Goal: Information Seeking & Learning: Learn about a topic

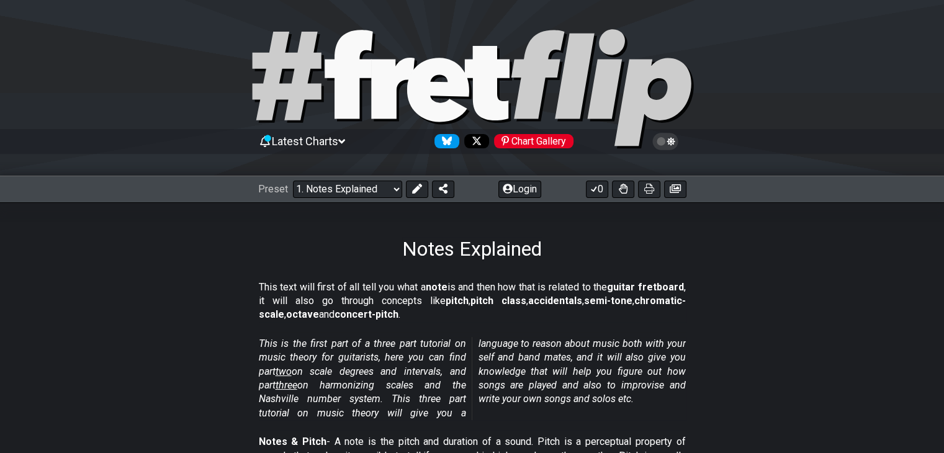
click at [446, 297] on strong "pitch" at bounding box center [457, 301] width 23 height 12
click at [446, 292] on strong "note" at bounding box center [437, 287] width 22 height 12
click at [528, 295] on strong "accidentals" at bounding box center [555, 301] width 54 height 12
click at [537, 295] on strong "accidentals" at bounding box center [555, 301] width 54 height 12
click at [584, 301] on strong "semi-tone" at bounding box center [608, 301] width 48 height 12
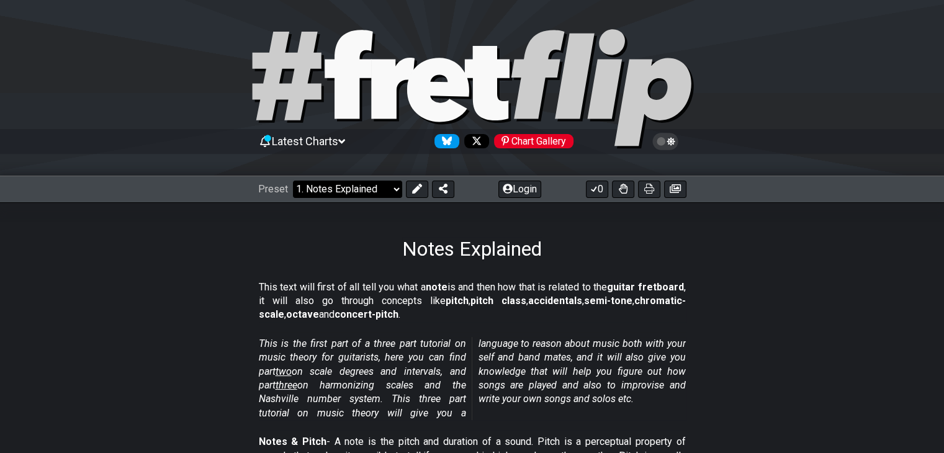
click at [356, 193] on select "Welcome to #fretflip! Initial Preset Custom Preset Minor Pentatonic Major Penta…" at bounding box center [347, 189] width 109 height 17
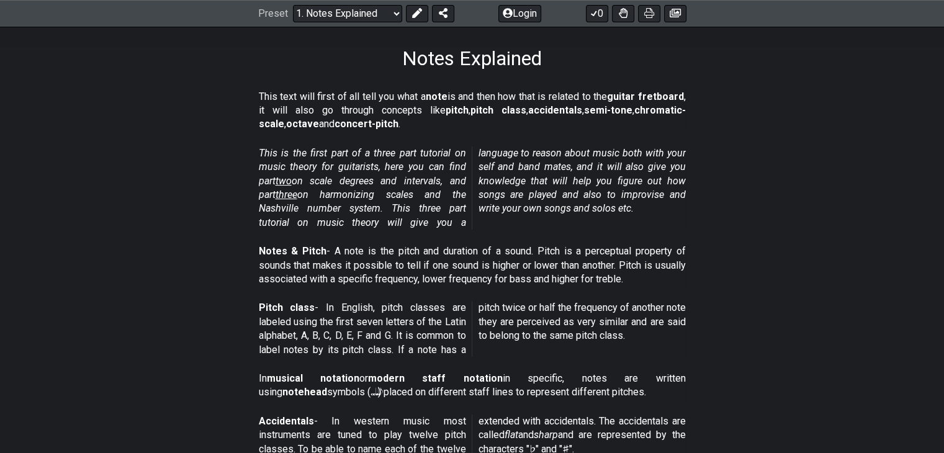
scroll to position [186, 0]
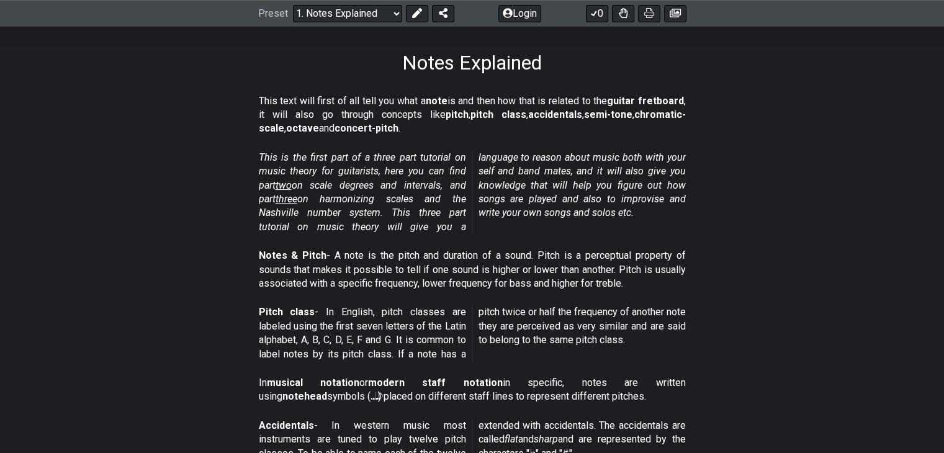
click at [229, 152] on section "This is the first part of a three part tutorial on music theory for guitarists,…" at bounding box center [472, 195] width 944 height 98
drag, startPoint x: 258, startPoint y: 156, endPoint x: 425, endPoint y: 165, distance: 166.6
click at [425, 165] on p "This is the first part of a three part tutorial on music theory for guitarists,…" at bounding box center [472, 192] width 427 height 83
click at [363, 152] on em "This is the first part of a three part tutorial on music theory for guitarists,…" at bounding box center [472, 192] width 427 height 81
drag, startPoint x: 344, startPoint y: 156, endPoint x: 396, endPoint y: 156, distance: 51.5
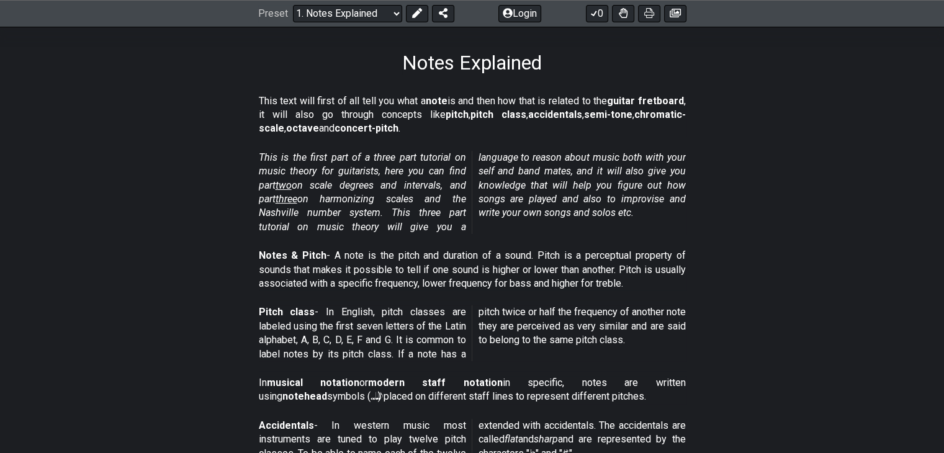
click at [387, 156] on em "This is the first part of a three part tutorial on music theory for guitarists,…" at bounding box center [472, 192] width 427 height 81
click at [424, 158] on em "This is the first part of a three part tutorial on music theory for guitarists,…" at bounding box center [472, 192] width 427 height 81
click at [427, 199] on em "This is the first part of a three part tutorial on music theory for guitarists,…" at bounding box center [472, 192] width 427 height 81
drag, startPoint x: 335, startPoint y: 256, endPoint x: 470, endPoint y: 256, distance: 134.8
click at [470, 256] on p "Notes & Pitch - A note is the pitch and duration of a sound. Pitch is a percept…" at bounding box center [472, 270] width 427 height 42
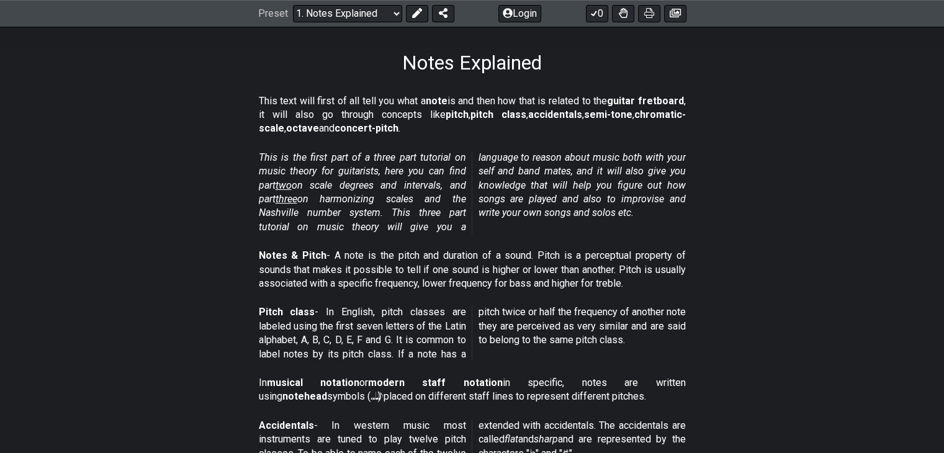
drag, startPoint x: 421, startPoint y: 286, endPoint x: 486, endPoint y: 286, distance: 64.6
click at [486, 286] on p "Notes & Pitch - A note is the pitch and duration of a sound. Pitch is a percept…" at bounding box center [472, 270] width 427 height 42
click at [506, 284] on p "Notes & Pitch - A note is the pitch and duration of a sound. Pitch is a percept…" at bounding box center [472, 270] width 427 height 42
drag, startPoint x: 397, startPoint y: 354, endPoint x: 437, endPoint y: 354, distance: 40.4
click at [437, 354] on p "Pitch class - In English, pitch classes are labeled using the first seven lette…" at bounding box center [472, 334] width 427 height 56
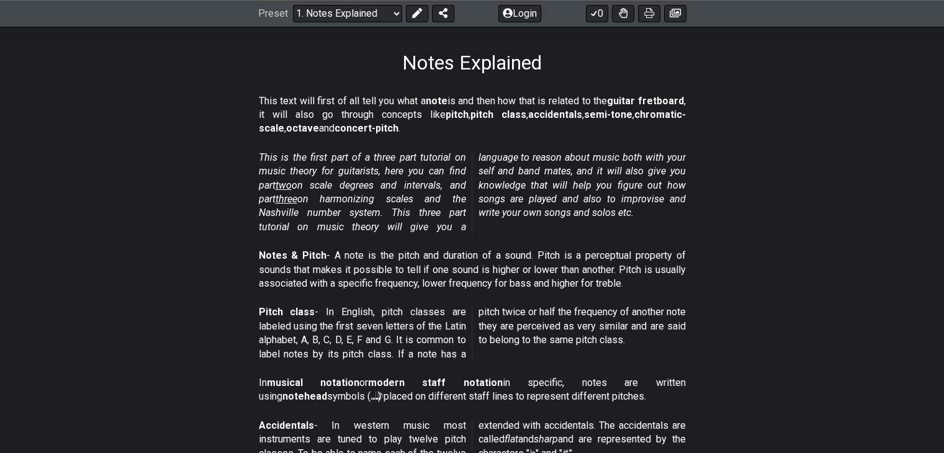
drag, startPoint x: 369, startPoint y: 384, endPoint x: 455, endPoint y: 383, distance: 85.7
click at [455, 383] on strong "modern staff notation" at bounding box center [435, 383] width 135 height 12
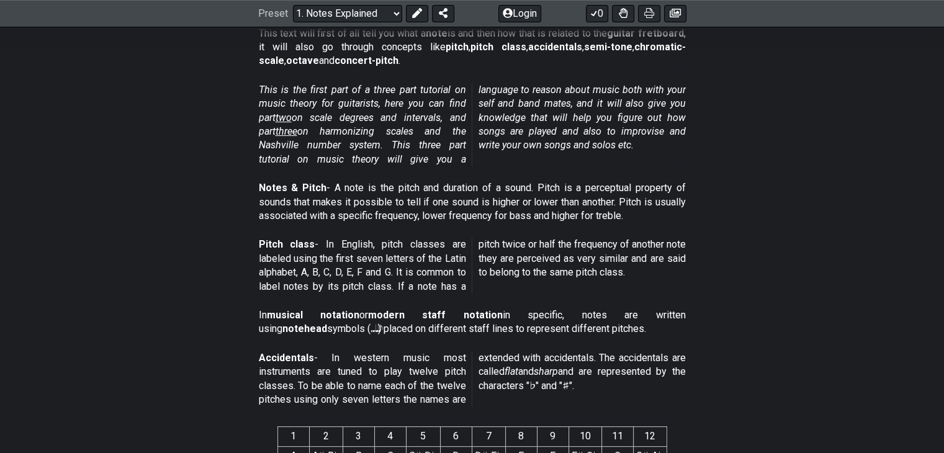
scroll to position [310, 0]
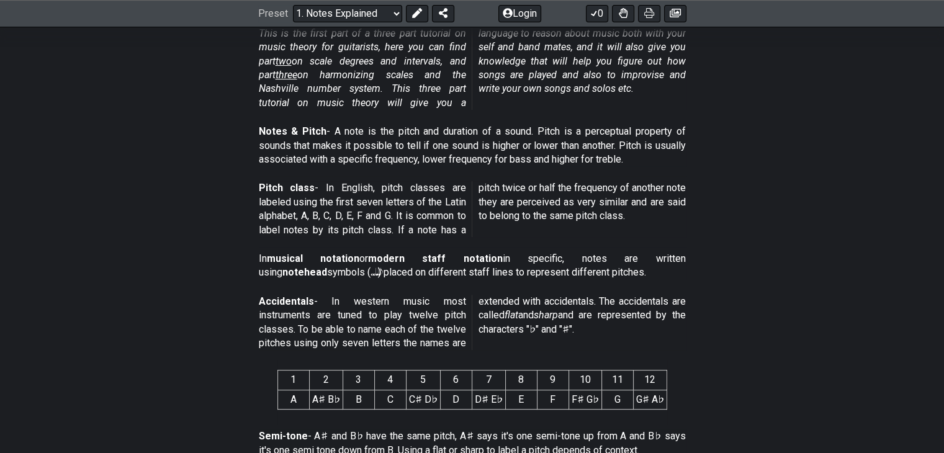
drag, startPoint x: 373, startPoint y: 258, endPoint x: 460, endPoint y: 254, distance: 87.0
click at [460, 254] on strong "modern staff notation" at bounding box center [435, 259] width 135 height 12
click at [458, 255] on strong "modern staff notation" at bounding box center [435, 259] width 135 height 12
click at [507, 260] on p "In musical notation or modern staff notation in specific, notes are written usi…" at bounding box center [472, 266] width 427 height 28
click at [512, 260] on p "In musical notation or modern staff notation in specific, notes are written usi…" at bounding box center [472, 266] width 427 height 28
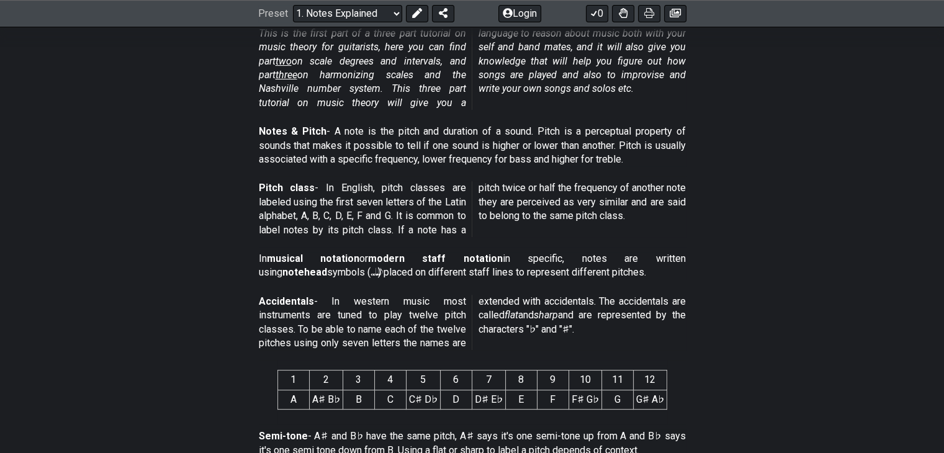
click at [547, 260] on p "In musical notation or modern staff notation in specific, notes are written usi…" at bounding box center [472, 266] width 427 height 28
click at [560, 259] on p "In musical notation or modern staff notation in specific, notes are written usi…" at bounding box center [472, 266] width 427 height 28
click at [594, 261] on p "In musical notation or modern staff notation in specific, notes are written usi…" at bounding box center [472, 266] width 427 height 28
click at [535, 261] on p "In musical notation or modern staff notation in specific, notes are written usi…" at bounding box center [472, 266] width 427 height 28
click at [564, 261] on p "In musical notation or modern staff notation in specific, notes are written usi…" at bounding box center [472, 266] width 427 height 28
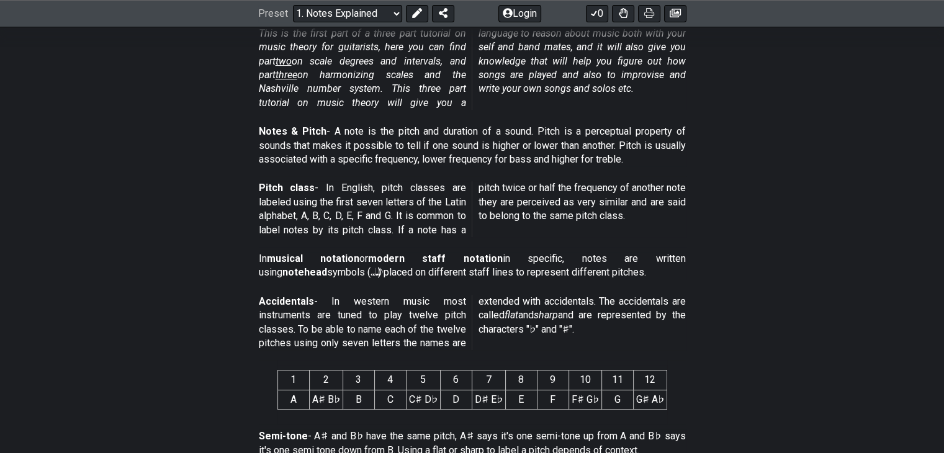
click at [604, 264] on p "In musical notation or modern staff notation in specific, notes are written usi…" at bounding box center [472, 266] width 427 height 28
click at [628, 262] on p "In musical notation or modern staff notation in specific, notes are written usi…" at bounding box center [472, 266] width 427 height 28
click at [327, 266] on strong "notehead" at bounding box center [305, 272] width 45 height 12
click at [541, 276] on p "In musical notation or modern staff notation in specific, notes are written usi…" at bounding box center [472, 266] width 427 height 28
click at [583, 275] on p "In musical notation or modern staff notation in specific, notes are written usi…" at bounding box center [472, 266] width 427 height 28
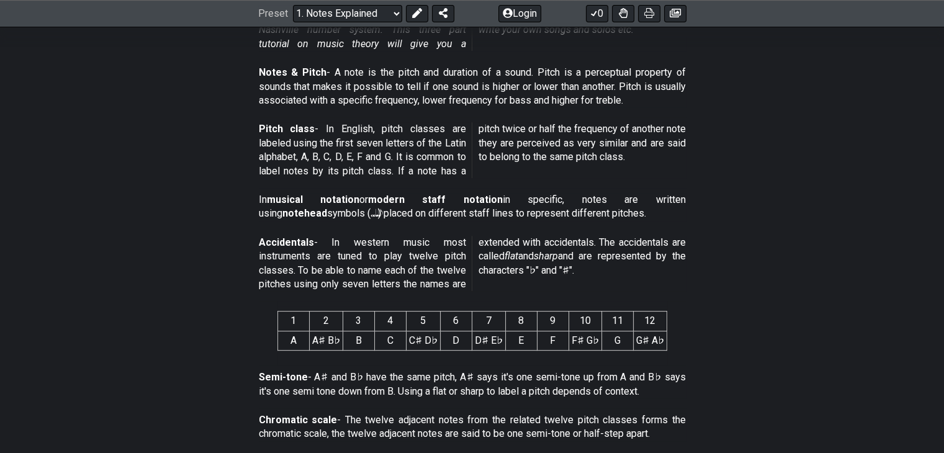
scroll to position [373, 0]
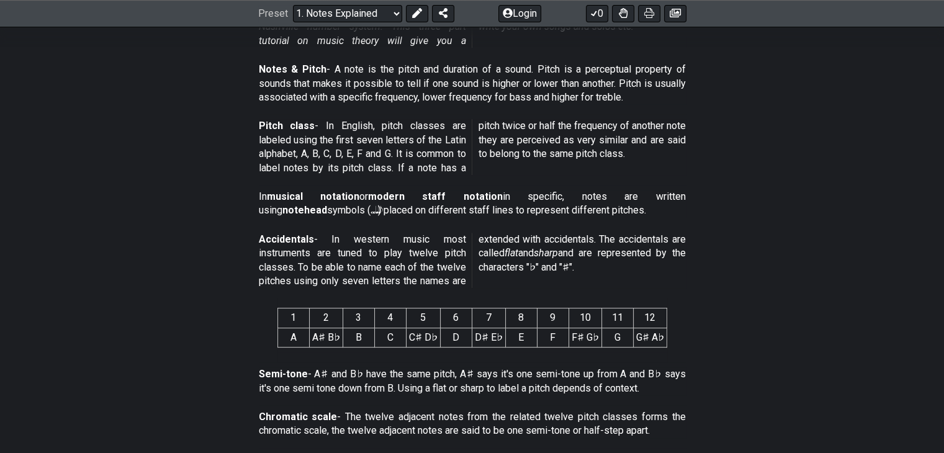
drag, startPoint x: 498, startPoint y: 251, endPoint x: 518, endPoint y: 256, distance: 20.6
click at [518, 256] on p "Accidentals - In western music most instruments are tuned to play twelve pitch …" at bounding box center [472, 261] width 427 height 56
drag, startPoint x: 555, startPoint y: 259, endPoint x: 541, endPoint y: 255, distance: 13.6
click at [541, 255] on p "Accidentals - In western music most instruments are tuned to play twelve pitch …" at bounding box center [472, 261] width 427 height 56
click at [610, 258] on p "Accidentals - In western music most instruments are tuned to play twelve pitch …" at bounding box center [472, 261] width 427 height 56
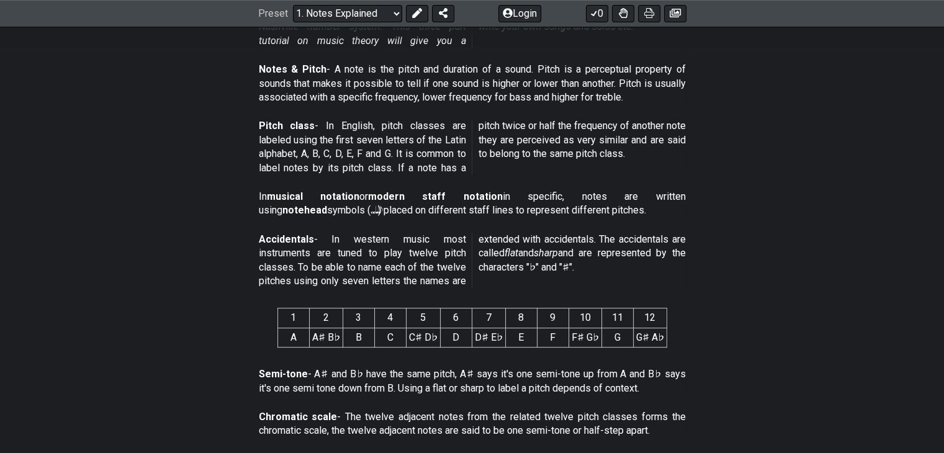
click at [497, 273] on p "Accidentals - In western music most instruments are tuned to play twelve pitch …" at bounding box center [472, 261] width 427 height 56
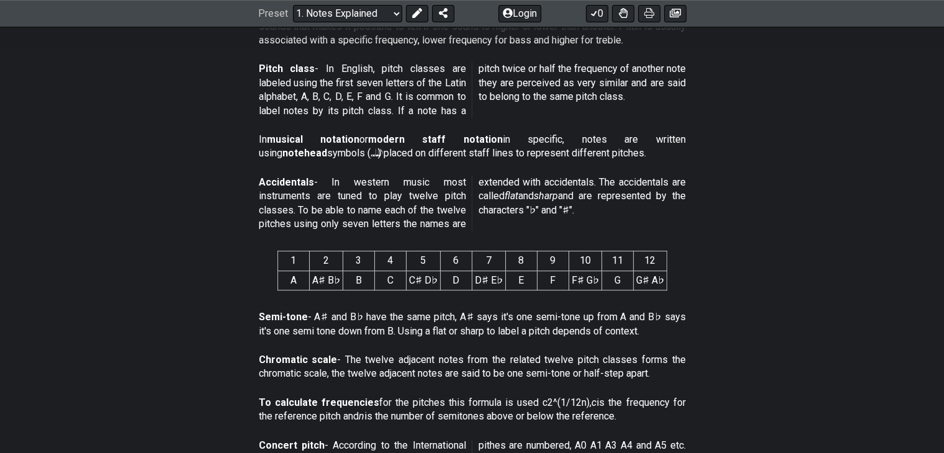
scroll to position [435, 0]
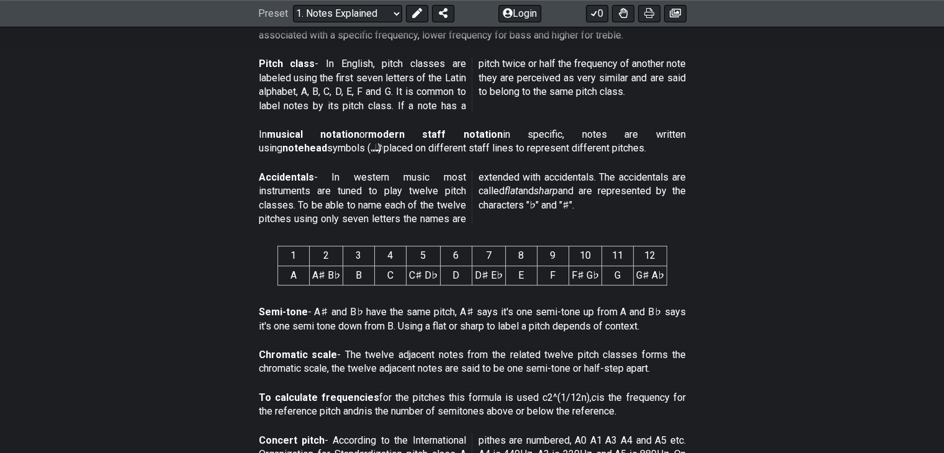
click at [202, 193] on section "Accidentals - In western music most instruments are tuned to play twelve pitch …" at bounding box center [472, 201] width 944 height 71
click at [124, 224] on section "Accidentals - In western music most instruments are tuned to play twelve pitch …" at bounding box center [472, 201] width 944 height 71
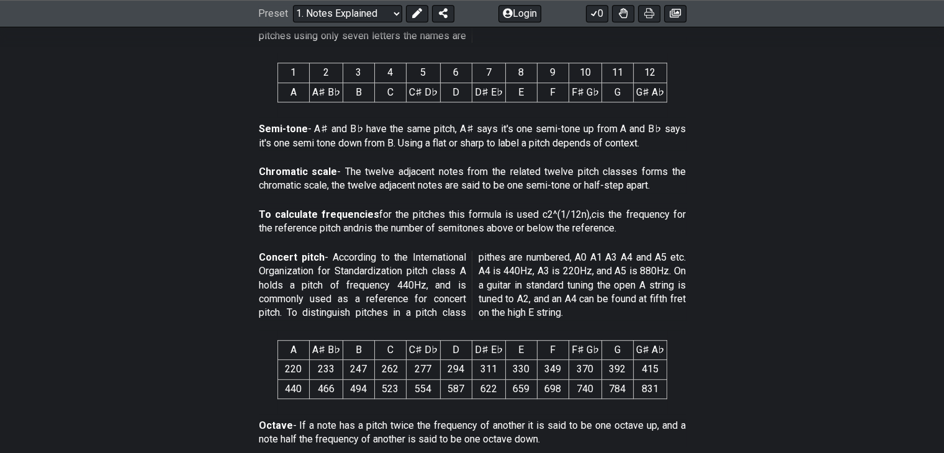
scroll to position [621, 0]
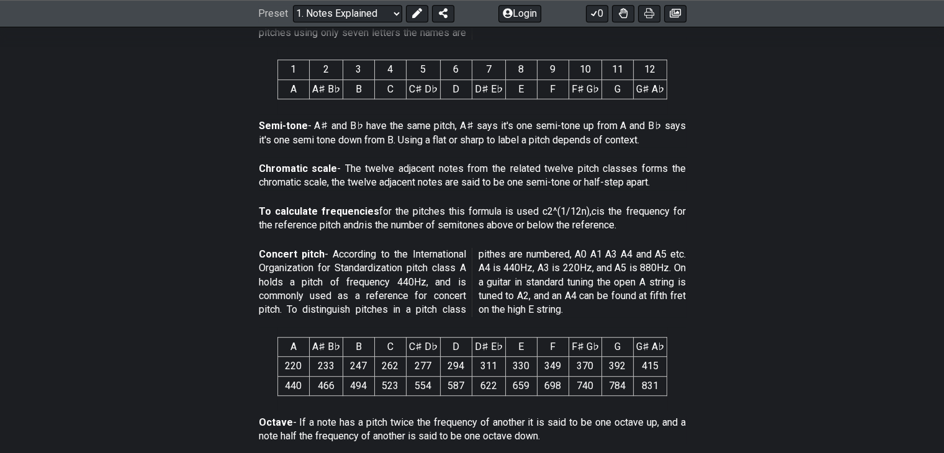
drag, startPoint x: 336, startPoint y: 254, endPoint x: 445, endPoint y: 253, distance: 108.7
click at [445, 253] on p "Concert pitch - According to the International Organization for Standardization…" at bounding box center [472, 283] width 427 height 70
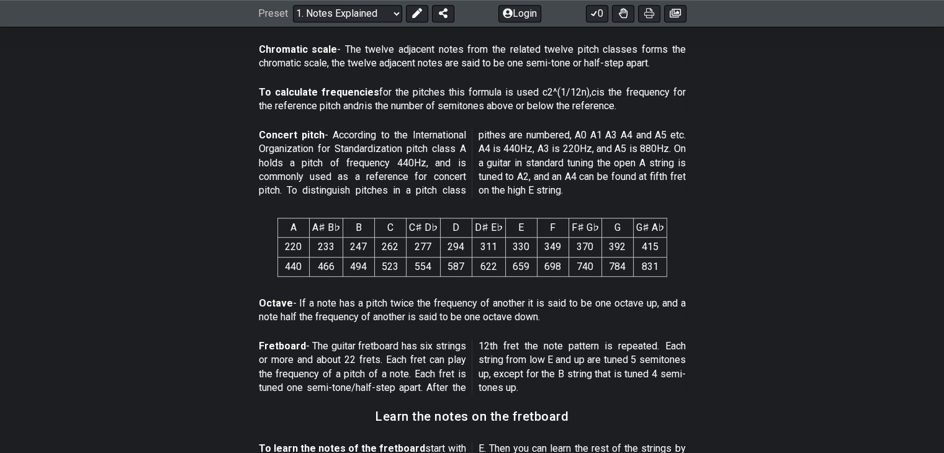
scroll to position [745, 0]
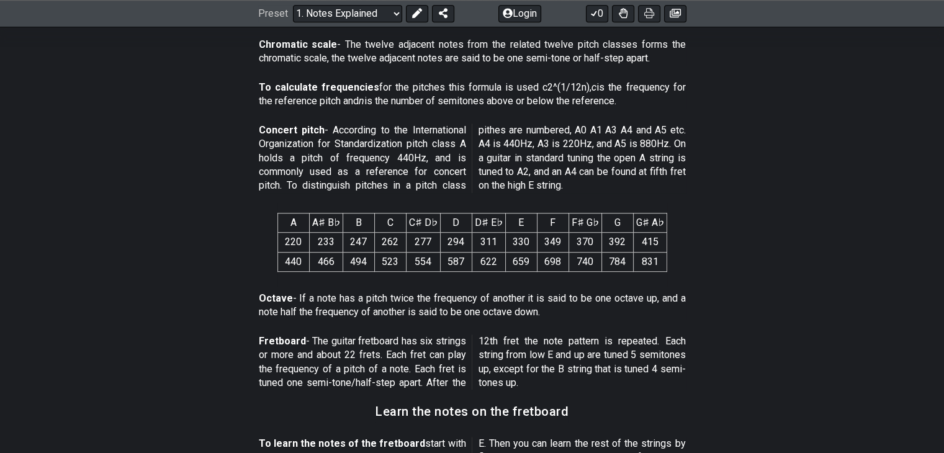
drag, startPoint x: 296, startPoint y: 299, endPoint x: 346, endPoint y: 298, distance: 50.3
click at [346, 298] on p "Octave - If a note has a pitch twice the frequency of another it is said to be …" at bounding box center [472, 306] width 427 height 28
click at [320, 299] on p "Octave - If a note has a pitch twice the frequency of another it is said to be …" at bounding box center [472, 306] width 427 height 28
click at [333, 297] on p "Octave - If a note has a pitch twice the frequency of another it is said to be …" at bounding box center [472, 306] width 427 height 28
click at [379, 299] on p "Octave - If a note has a pitch twice the frequency of another it is said to be …" at bounding box center [472, 306] width 427 height 28
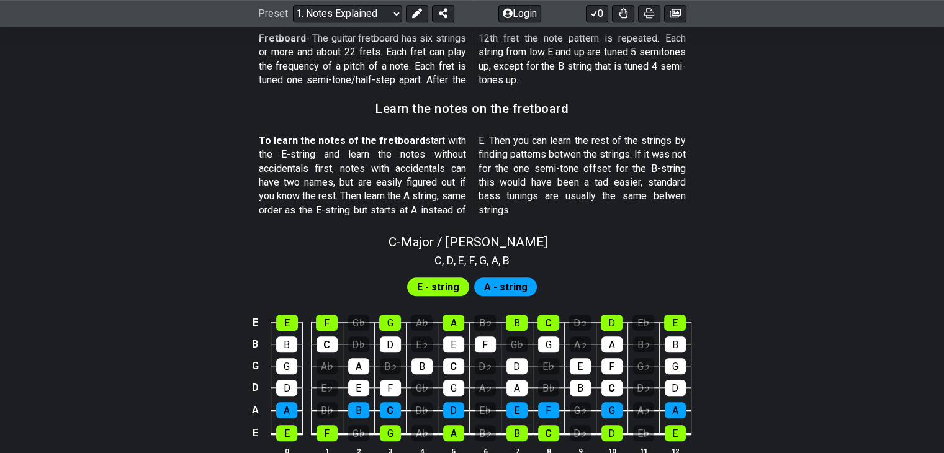
scroll to position [1056, 0]
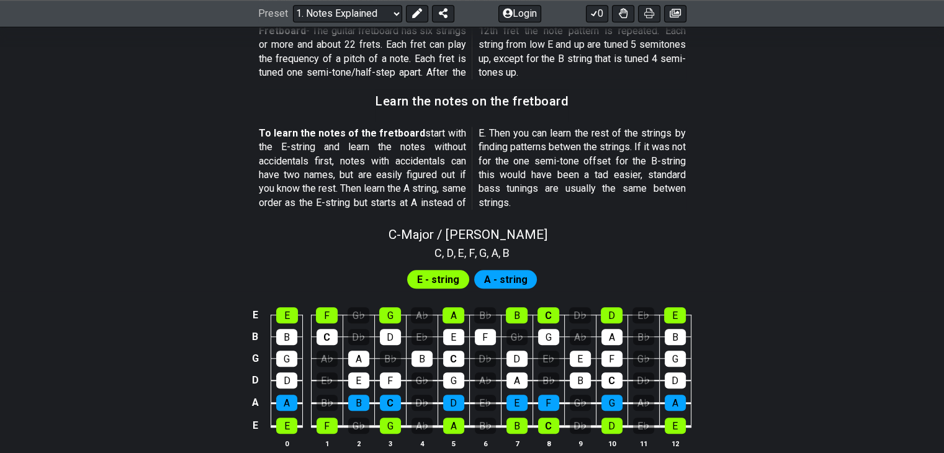
click at [497, 274] on span "A - string" at bounding box center [505, 280] width 43 height 18
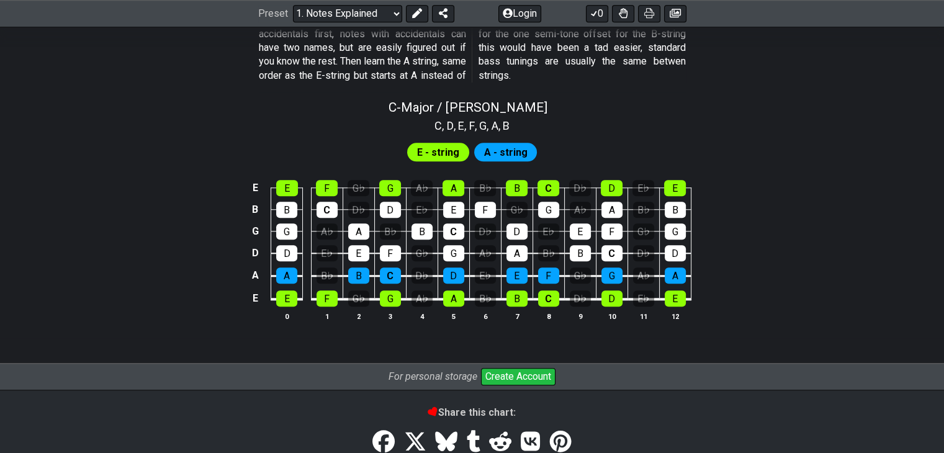
scroll to position [1267, 0]
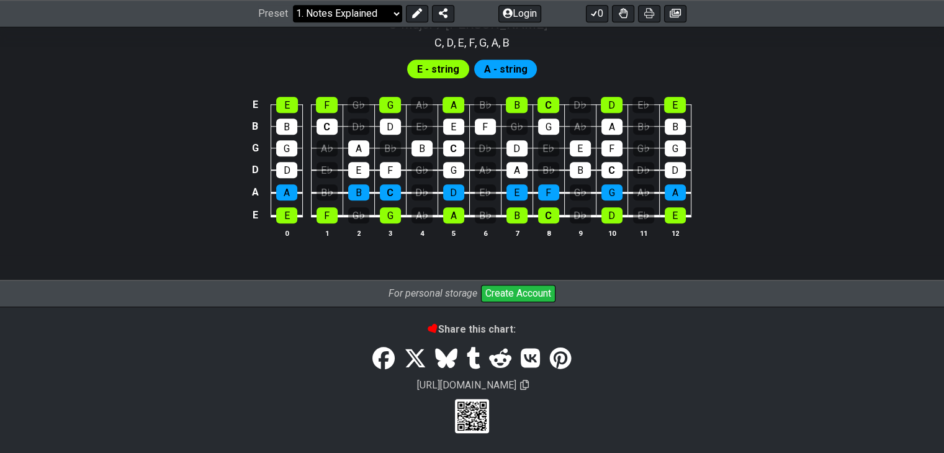
click at [350, 7] on select "Welcome to #fretflip! Initial Preset Custom Preset Minor Pentatonic Major Penta…" at bounding box center [347, 13] width 109 height 17
click at [229, 107] on div "E E F G♭ G A♭ A B♭ B C D♭ D E♭ E B B C D♭ D E♭ E F G♭ G A♭ A B♭ B G G A♭ A B♭ B…" at bounding box center [472, 168] width 944 height 174
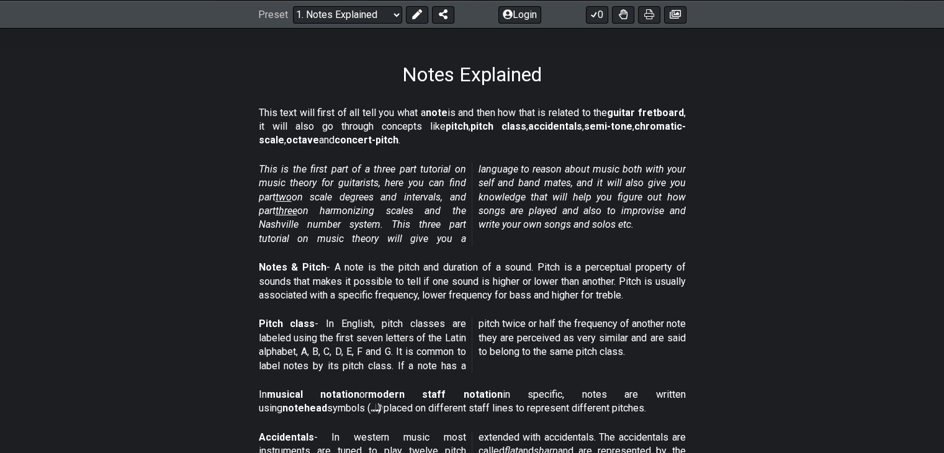
scroll to position [0, 0]
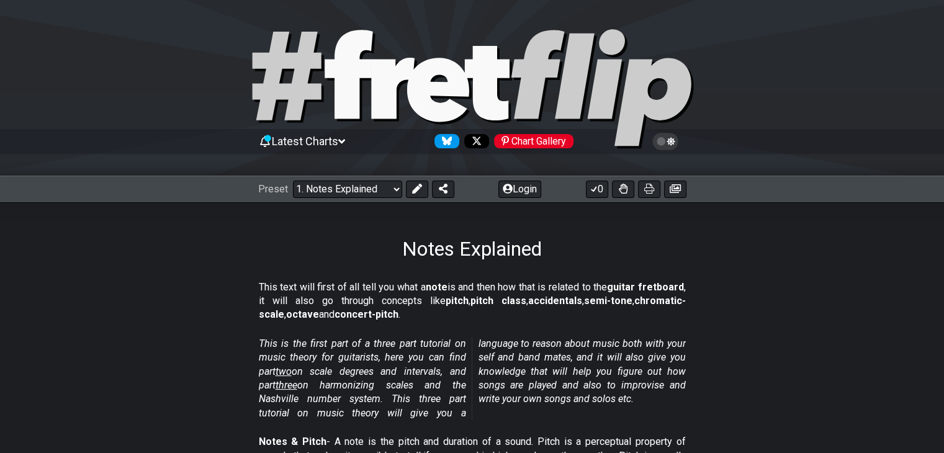
click at [325, 137] on span "Latest Charts" at bounding box center [305, 141] width 66 height 13
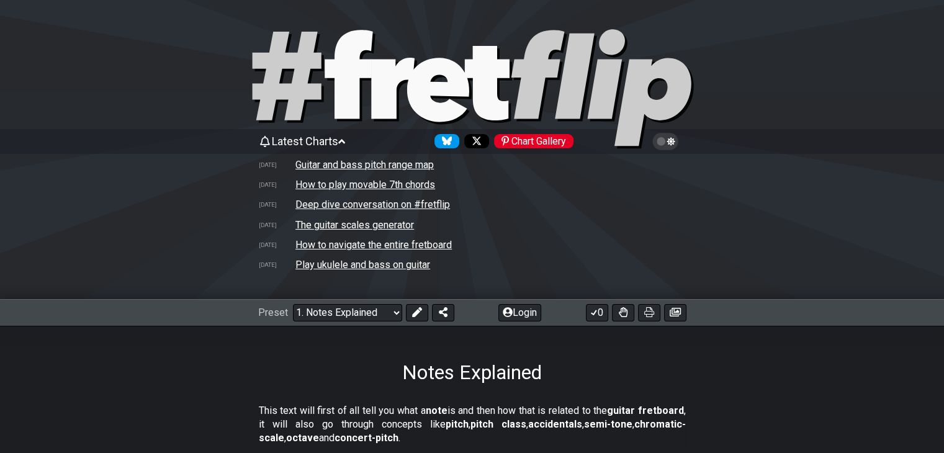
click at [325, 137] on span "Latest Charts" at bounding box center [305, 141] width 66 height 13
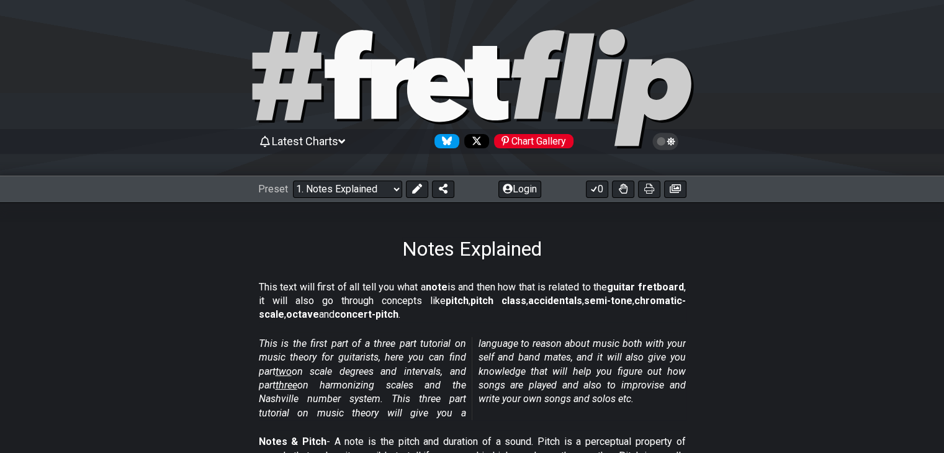
click at [318, 178] on div "Preset Welcome to #fretflip! Initial Preset Custom Preset Minor Pentatonic Majo…" at bounding box center [472, 189] width 944 height 27
click at [320, 190] on select "Welcome to #fretflip! Initial Preset Custom Preset Minor Pentatonic Major Penta…" at bounding box center [347, 189] width 109 height 17
click at [293, 181] on select "Welcome to #fretflip! Initial Preset Custom Preset Minor Pentatonic Major Penta…" at bounding box center [347, 189] width 109 height 17
select select "/welcome"
select select "C"
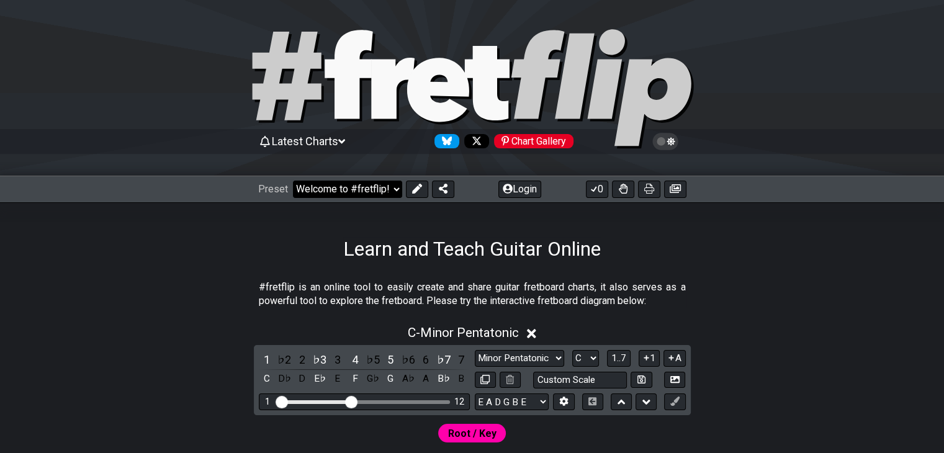
click at [348, 187] on select "Welcome to #fretflip! Initial Preset Custom Preset Minor Pentatonic Major Penta…" at bounding box center [347, 189] width 109 height 17
click at [293, 181] on select "Welcome to #fretflip! Initial Preset Custom Preset Minor Pentatonic Major Penta…" at bounding box center [347, 189] width 109 height 17
select select "/user-defined"
select select "A"
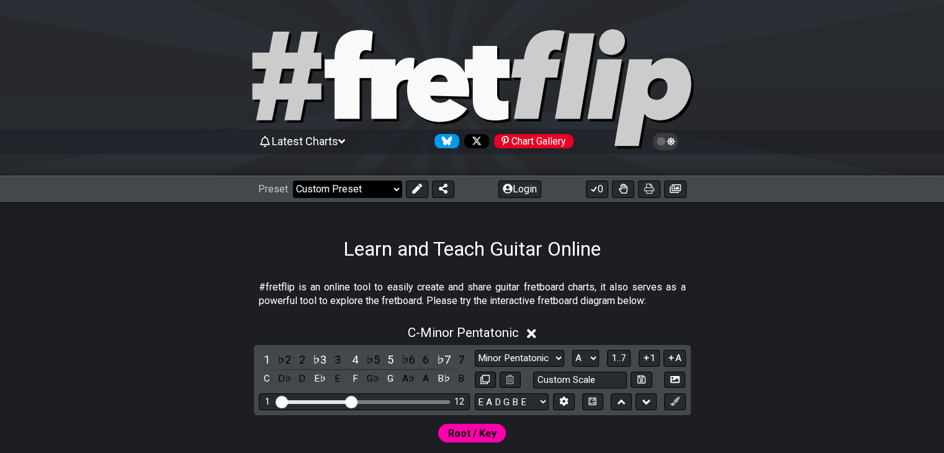
select select "Testing 1, 3 and 4"
select select "C"
select select "A"
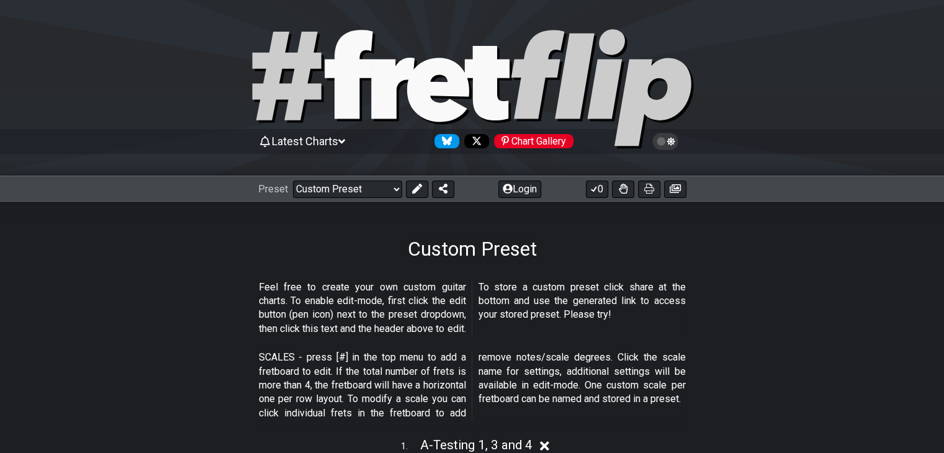
drag, startPoint x: 261, startPoint y: 284, endPoint x: 438, endPoint y: 286, distance: 176.4
click at [438, 286] on p "Feel free to create your own custom guitar charts. To enable edit-mode, first c…" at bounding box center [472, 309] width 427 height 56
click at [420, 286] on p "Feel free to create your own custom guitar charts. To enable edit-mode, first c…" at bounding box center [472, 309] width 427 height 56
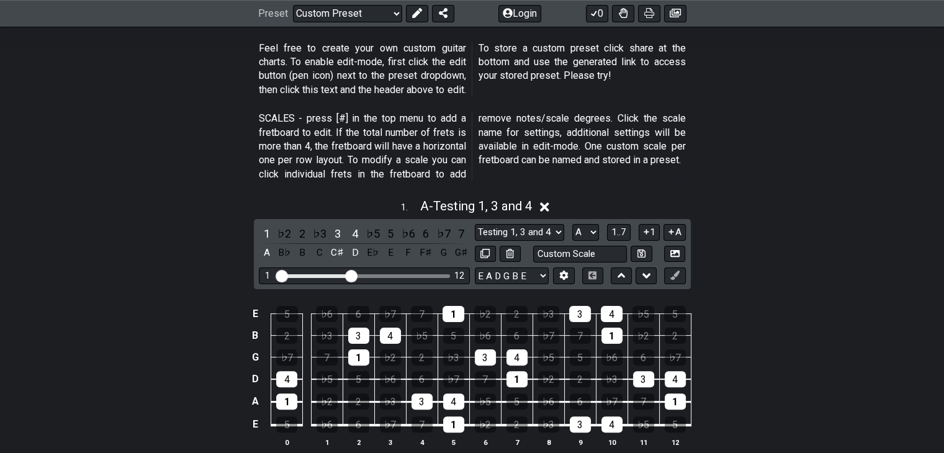
scroll to position [248, 0]
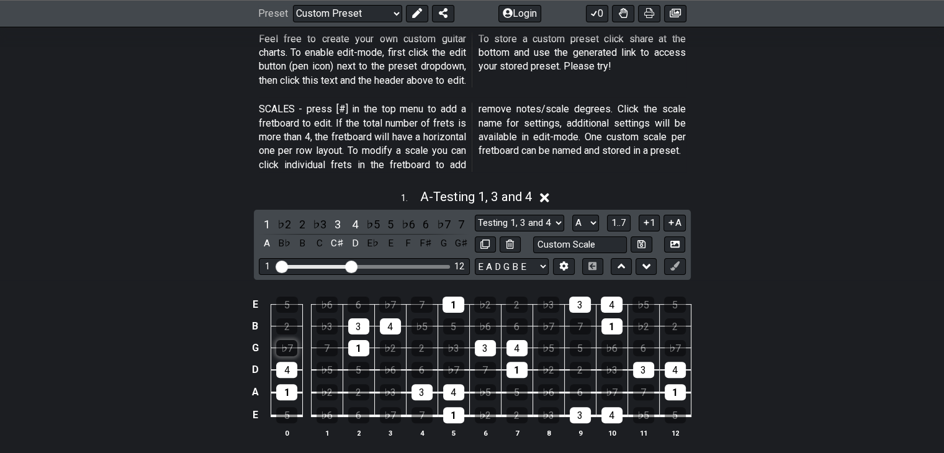
click at [296, 353] on div "♭7" at bounding box center [286, 348] width 21 height 16
drag, startPoint x: 290, startPoint y: 369, endPoint x: 286, endPoint y: 353, distance: 16.0
click at [286, 347] on div "♭7" at bounding box center [286, 348] width 21 height 16
click at [286, 367] on div "4" at bounding box center [286, 370] width 21 height 16
click at [202, 186] on div "1 . A - Testing 1, 3 and 4" at bounding box center [472, 194] width 944 height 24
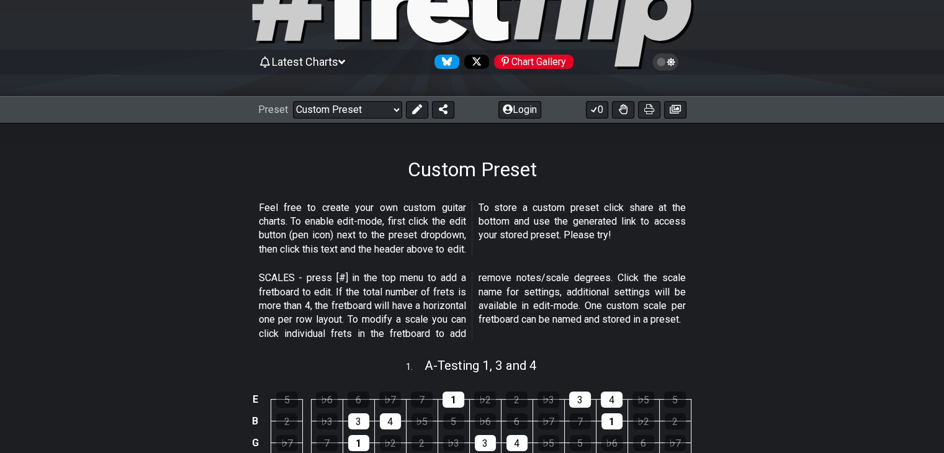
scroll to position [0, 0]
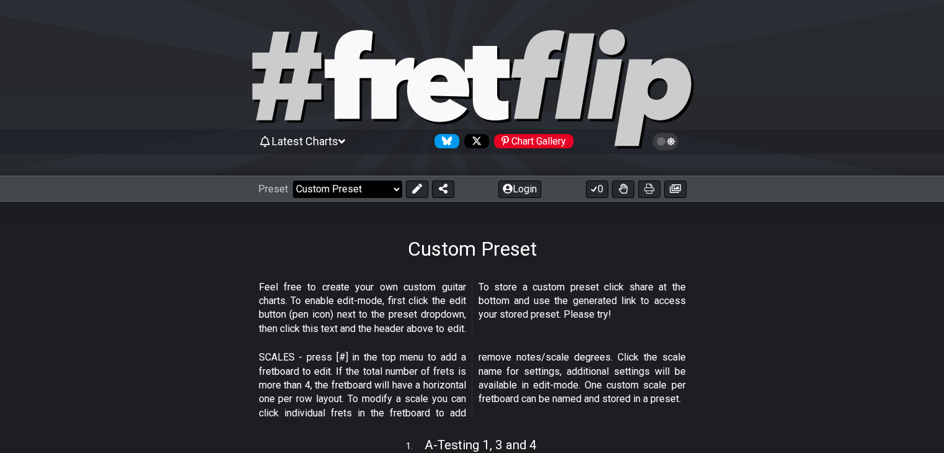
click at [318, 187] on select "Welcome to #fretflip! Initial Preset Custom Preset Minor Pentatonic Major Penta…" at bounding box center [347, 189] width 109 height 17
click at [293, 181] on select "Welcome to #fretflip! Initial Preset Custom Preset Minor Pentatonic Major Penta…" at bounding box center [347, 189] width 109 height 17
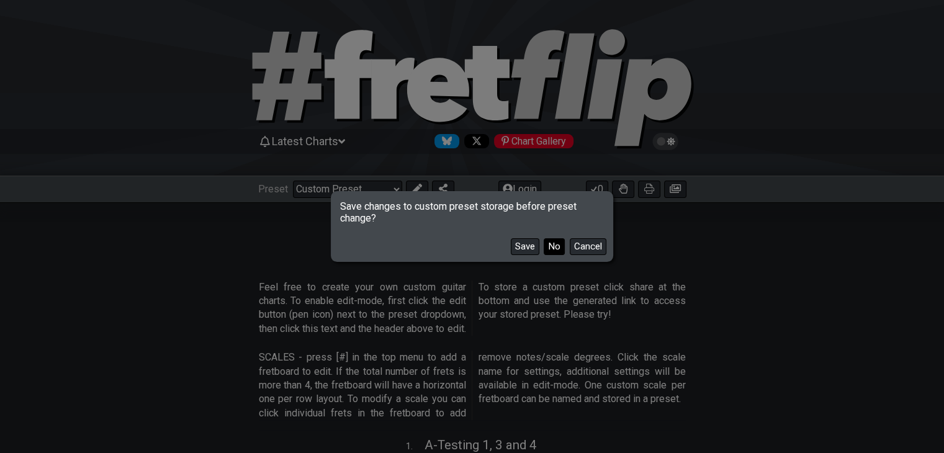
click at [551, 249] on button "No" at bounding box center [554, 246] width 21 height 17
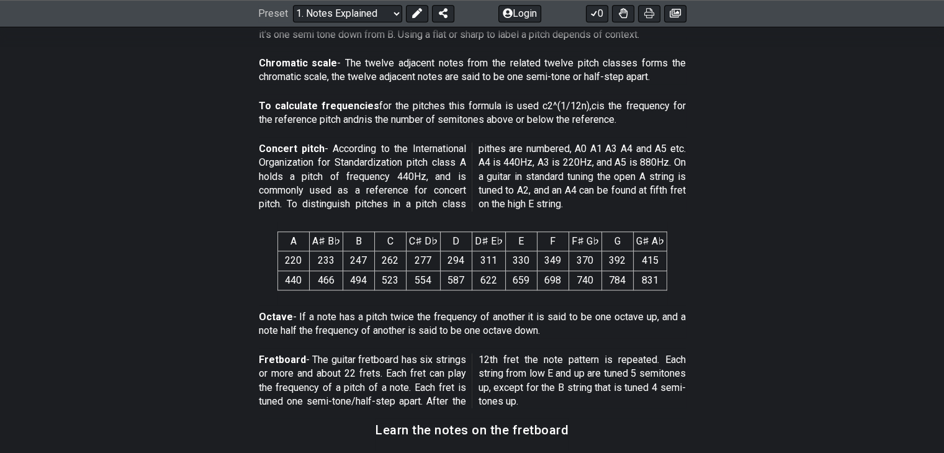
scroll to position [745, 0]
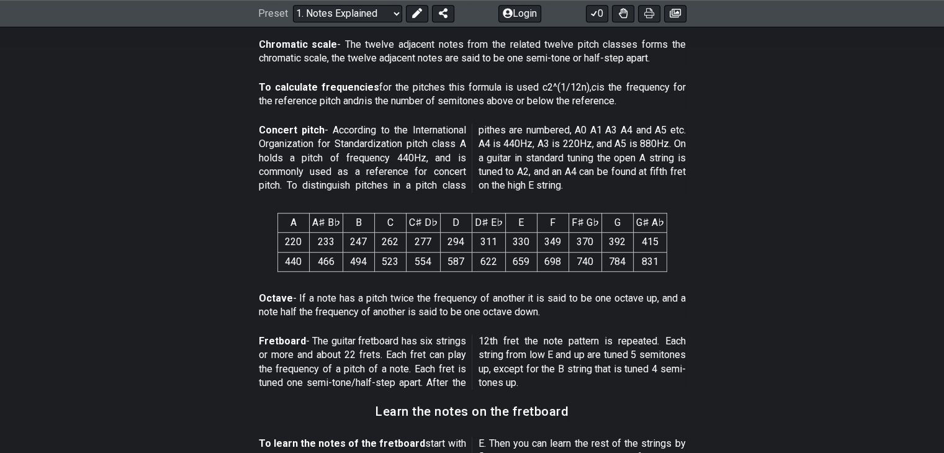
drag, startPoint x: 333, startPoint y: 130, endPoint x: 447, endPoint y: 129, distance: 114.3
click at [447, 129] on p "Concert pitch - According to the International Organization for Standardization…" at bounding box center [472, 159] width 427 height 70
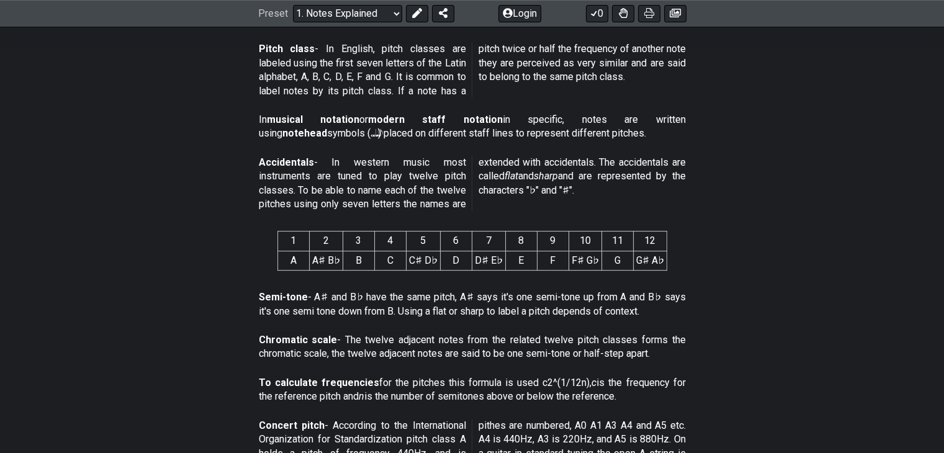
scroll to position [273, 0]
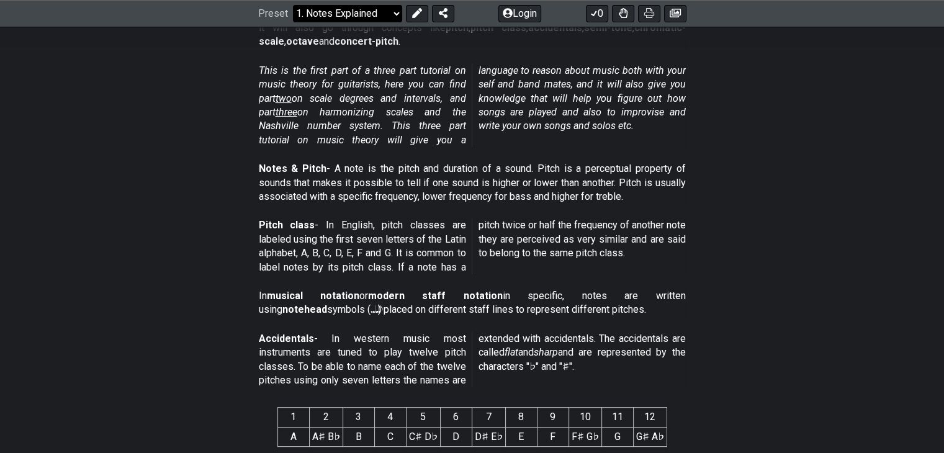
click at [360, 13] on select "Welcome to #fretflip! Initial Preset Custom Preset Minor Pentatonic Major Penta…" at bounding box center [347, 13] width 109 height 17
click at [293, 22] on select "Welcome to #fretflip! Initial Preset Custom Preset Minor Pentatonic Major Penta…" at bounding box center [347, 13] width 109 height 17
select select "/scale-degrees-and-intervals"
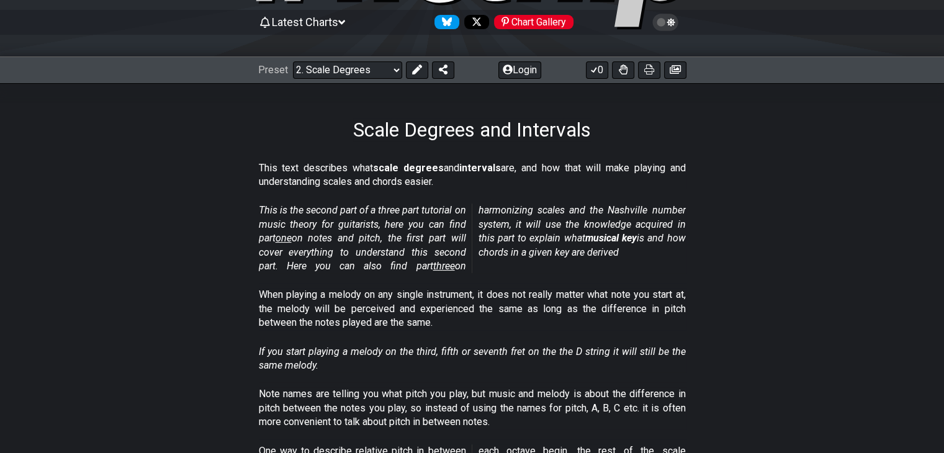
scroll to position [124, 0]
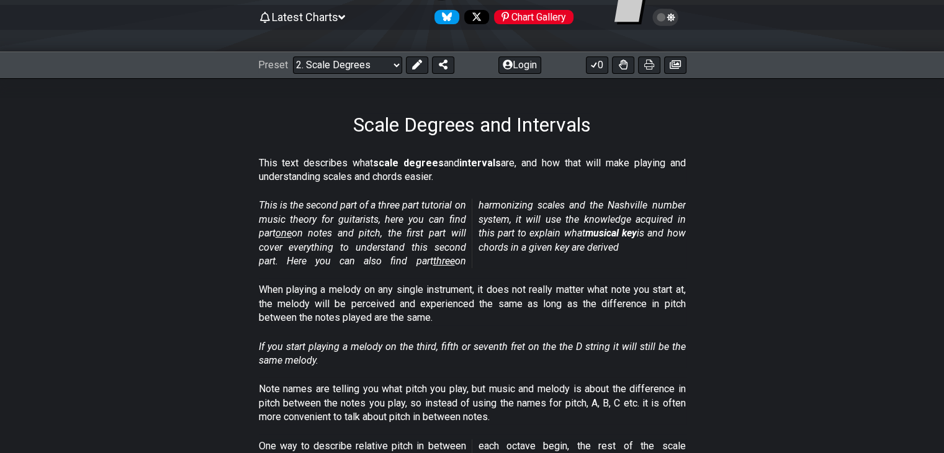
drag, startPoint x: 432, startPoint y: 318, endPoint x: 422, endPoint y: 317, distance: 10.0
click at [422, 317] on p "When playing a melody on any single instrument, it does not really matter what …" at bounding box center [472, 304] width 427 height 42
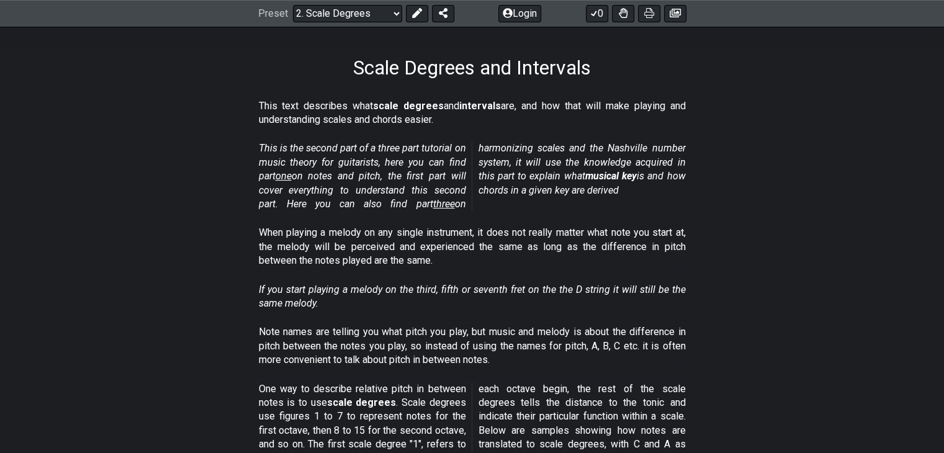
scroll to position [186, 0]
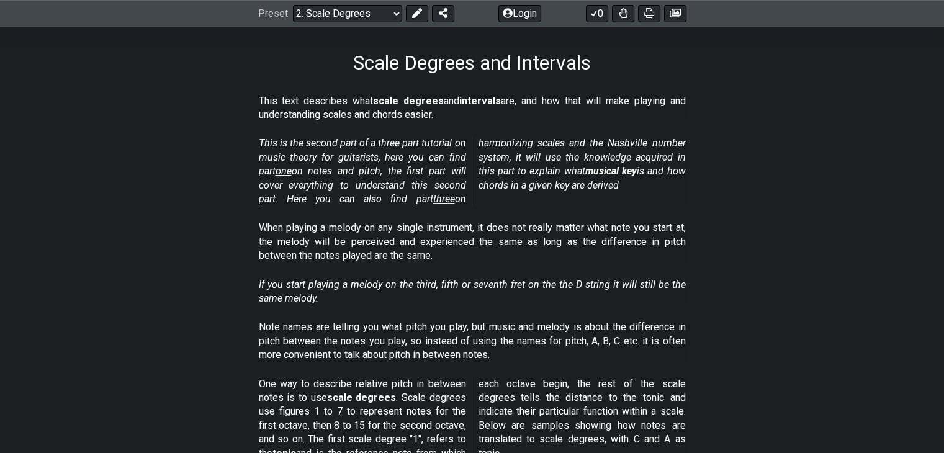
click at [429, 288] on em "If you start playing a melody on the third, fifth or seventh fret on the the D …" at bounding box center [472, 291] width 427 height 25
click at [443, 287] on em "If you start playing a melody on the third, fifth or seventh fret on the the D …" at bounding box center [472, 291] width 427 height 25
click at [469, 286] on em "If you start playing a melody on the third, fifth or seventh fret on the the D …" at bounding box center [472, 291] width 427 height 25
click at [509, 286] on em "If you start playing a melody on the third, fifth or seventh fret on the the D …" at bounding box center [472, 291] width 427 height 25
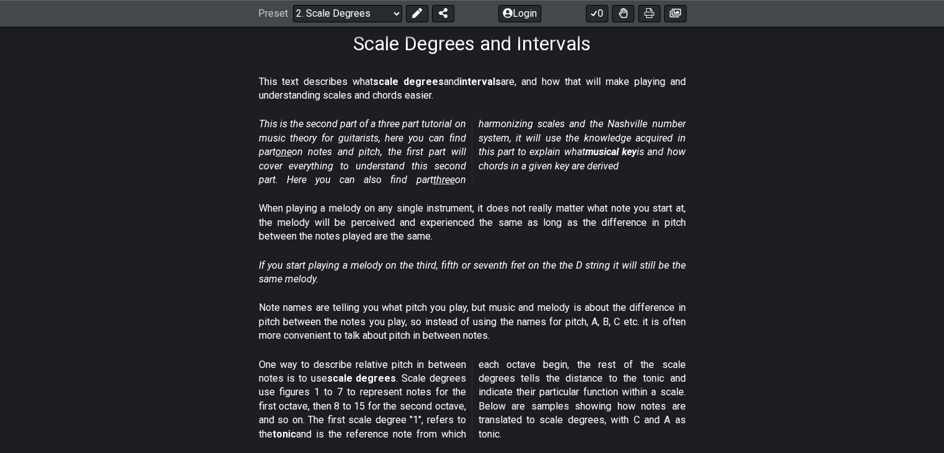
scroll to position [248, 0]
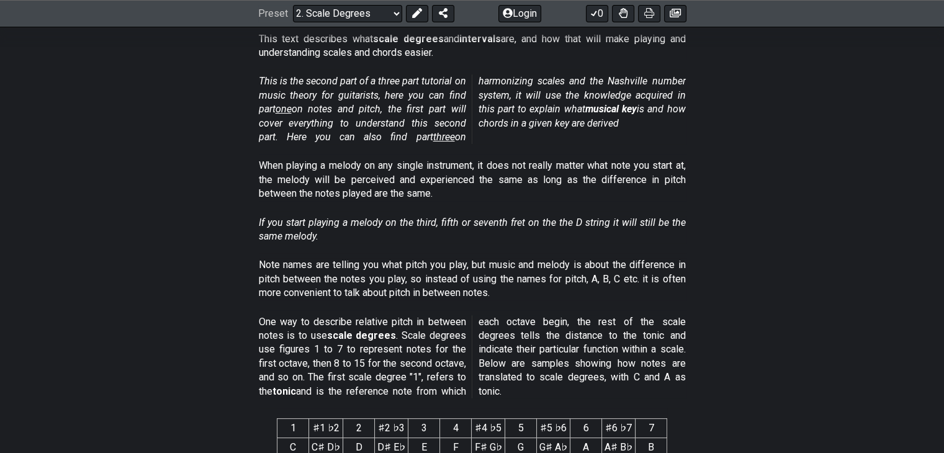
click at [496, 267] on p "Note names are telling you what pitch you play, but music and melody is about t…" at bounding box center [472, 279] width 427 height 42
click at [481, 266] on p "Note names are telling you what pitch you play, but music and melody is about t…" at bounding box center [472, 279] width 427 height 42
click at [504, 266] on p "Note names are telling you what pitch you play, but music and melody is about t…" at bounding box center [472, 279] width 427 height 42
click at [518, 266] on p "Note names are telling you what pitch you play, but music and melody is about t…" at bounding box center [472, 279] width 427 height 42
click at [571, 263] on p "Note names are telling you what pitch you play, but music and melody is about t…" at bounding box center [472, 279] width 427 height 42
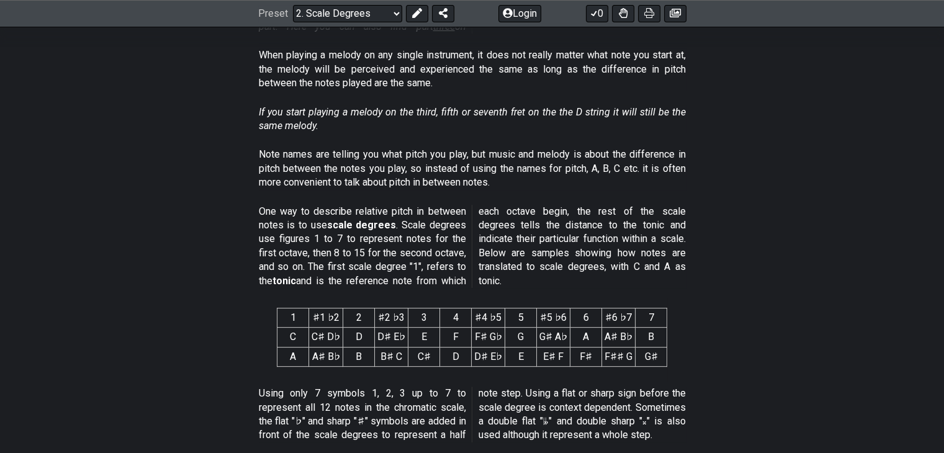
scroll to position [373, 0]
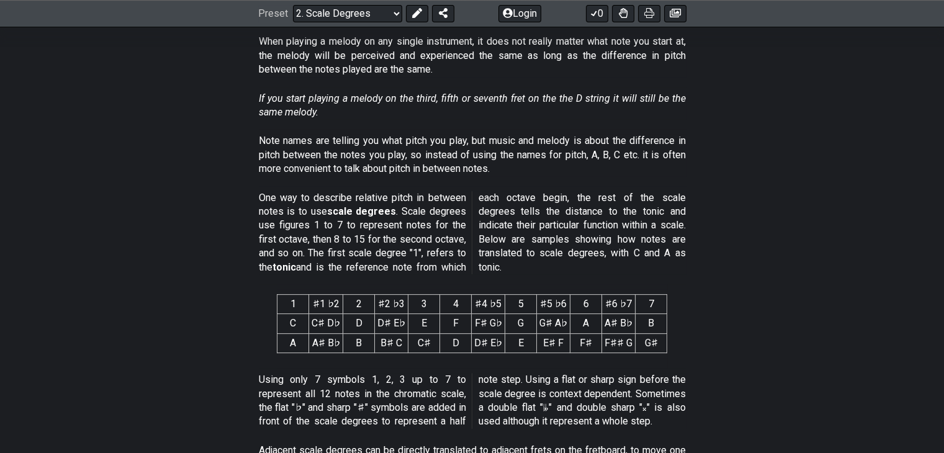
click at [715, 309] on section "1 ♯1 ♭2 2 ♯2 ♭3 3 4 ♯4 ♭5 5 ♯5 ♭6 6 ♯6 ♭7 7 C C♯ D♭ D D♯ E♭ E F F♯ G♭ G G♯ A♭ A…" at bounding box center [472, 326] width 944 height 84
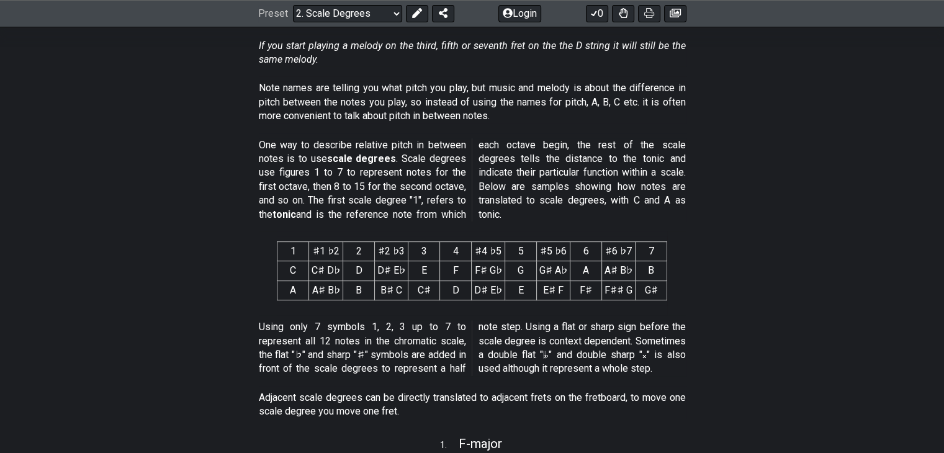
scroll to position [435, 0]
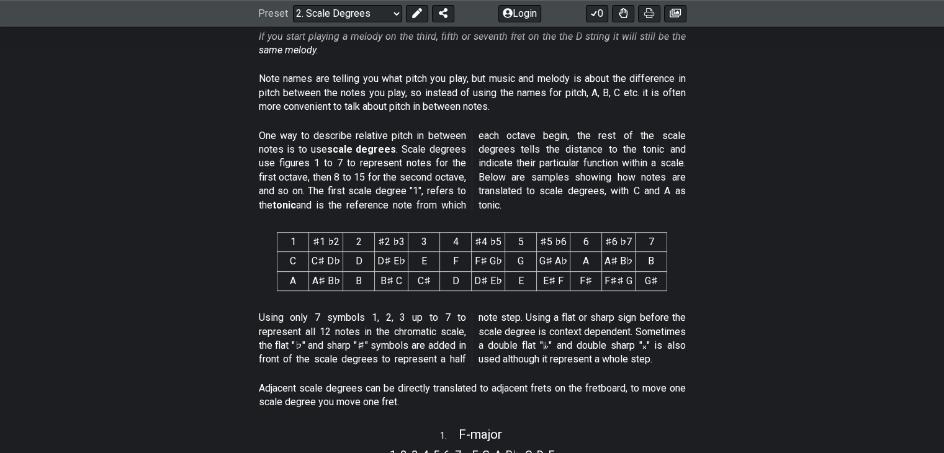
click at [715, 309] on section "Using only 7 symbols 1, 2, 3 up to 7 to represent all 12 notes in the chromatic…" at bounding box center [472, 341] width 944 height 71
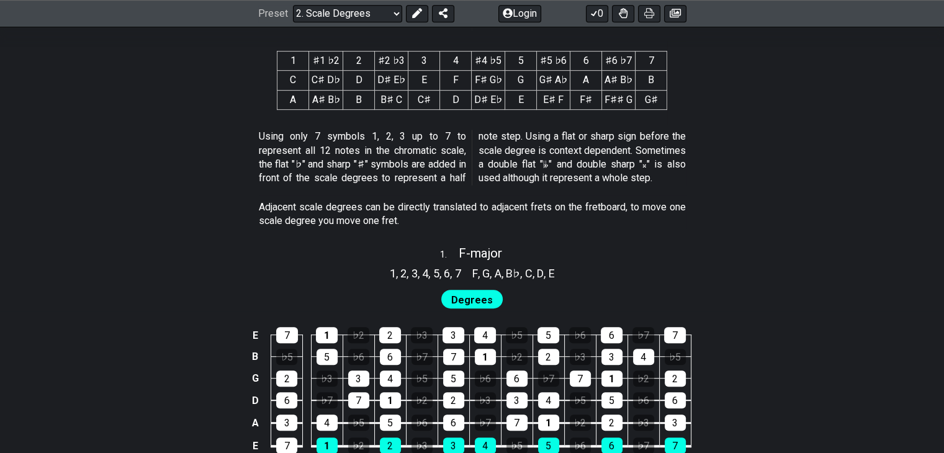
scroll to position [621, 0]
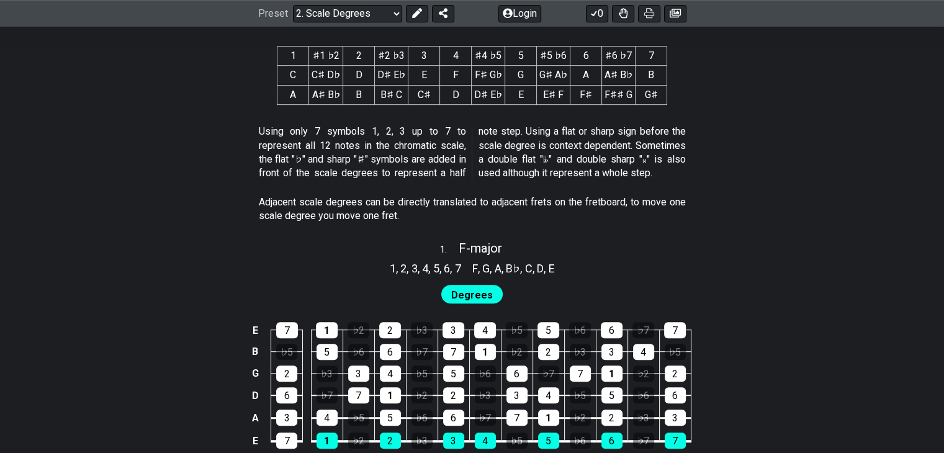
click at [462, 299] on span "Degrees" at bounding box center [472, 295] width 42 height 18
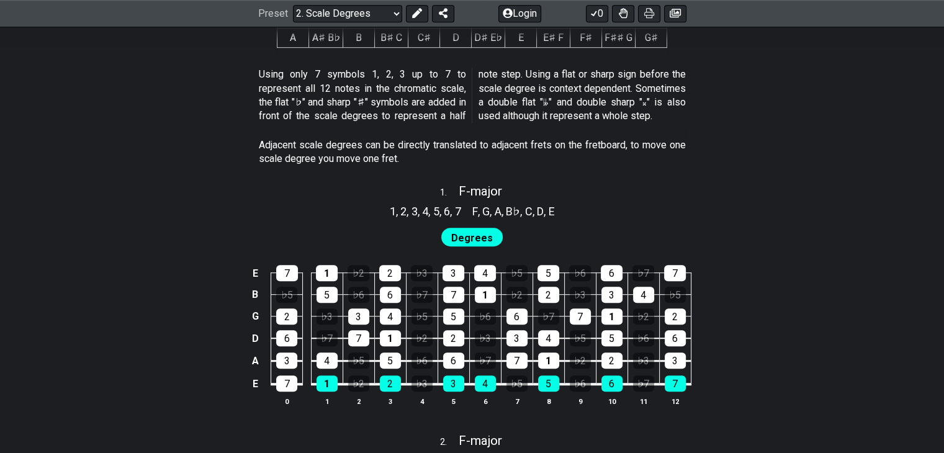
scroll to position [683, 0]
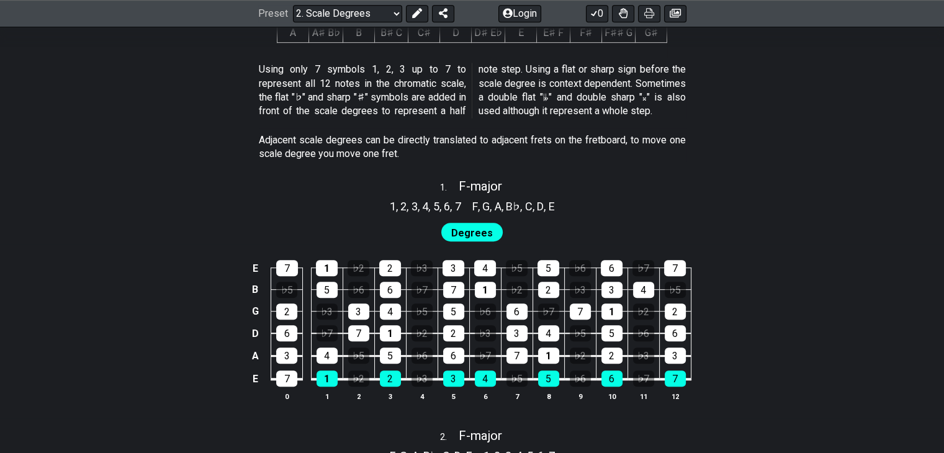
click at [666, 219] on div "Degrees" at bounding box center [472, 230] width 944 height 30
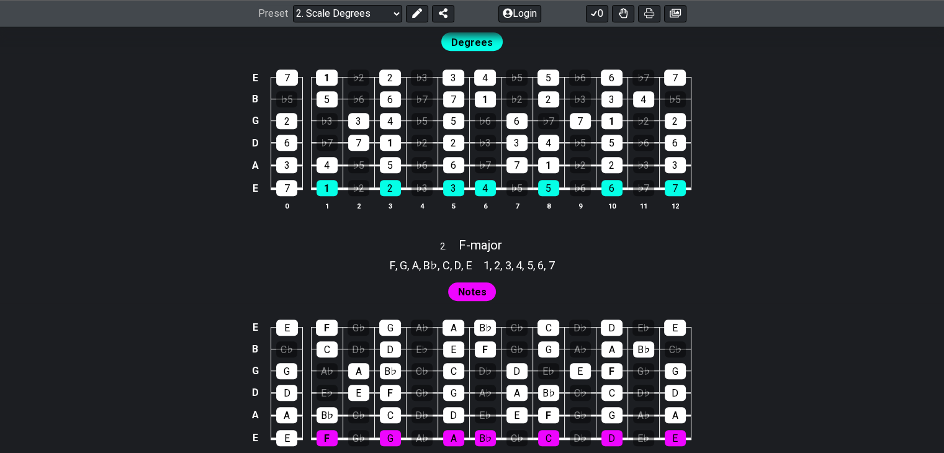
scroll to position [869, 0]
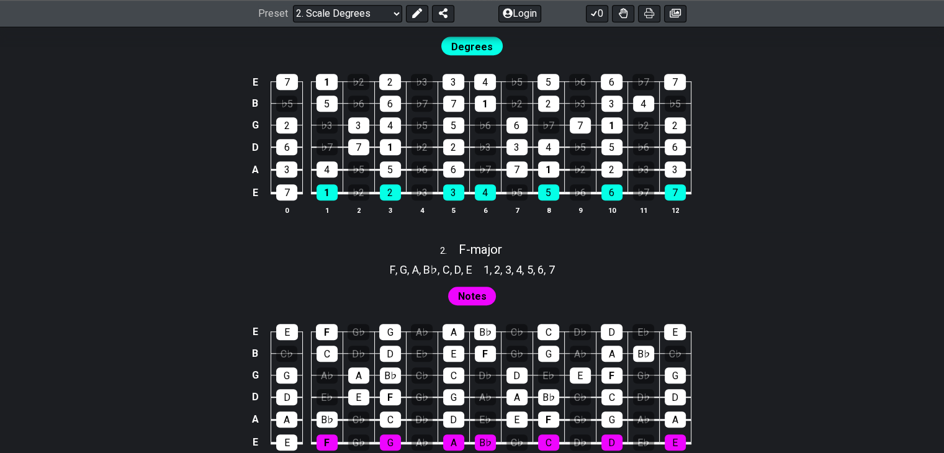
click at [478, 297] on span "Notes" at bounding box center [472, 297] width 29 height 18
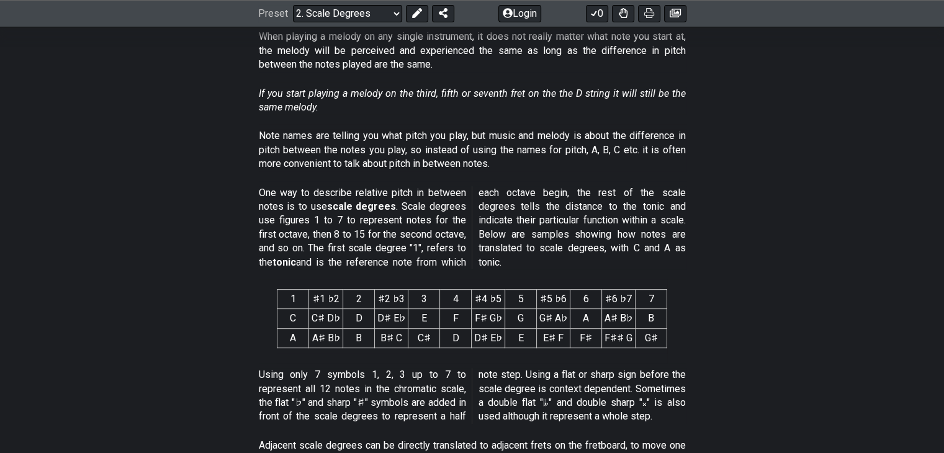
scroll to position [373, 0]
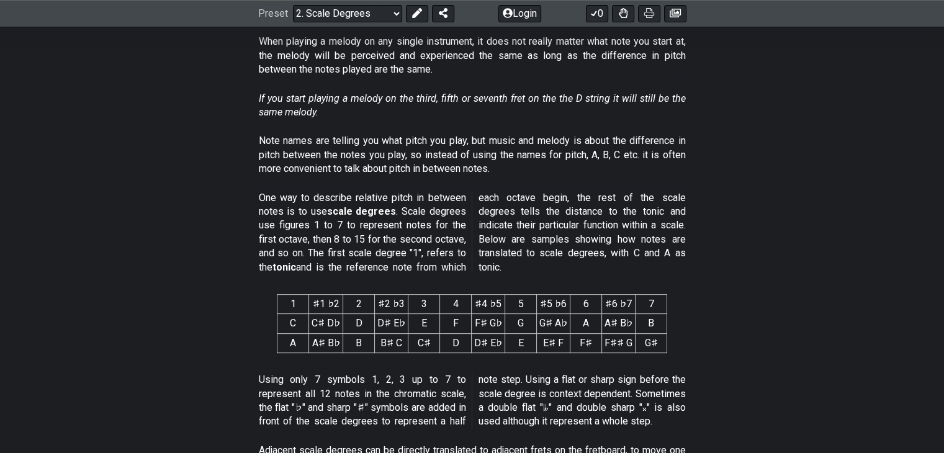
drag, startPoint x: 333, startPoint y: 212, endPoint x: 403, endPoint y: 212, distance: 69.5
click at [403, 212] on p "One way to describe relative pitch in between notes is to use scale degrees . S…" at bounding box center [472, 232] width 427 height 83
click at [430, 208] on p "One way to describe relative pitch in between notes is to use scale degrees . S…" at bounding box center [472, 232] width 427 height 83
click at [308, 234] on p "One way to describe relative pitch in between notes is to use scale degrees . S…" at bounding box center [472, 232] width 427 height 83
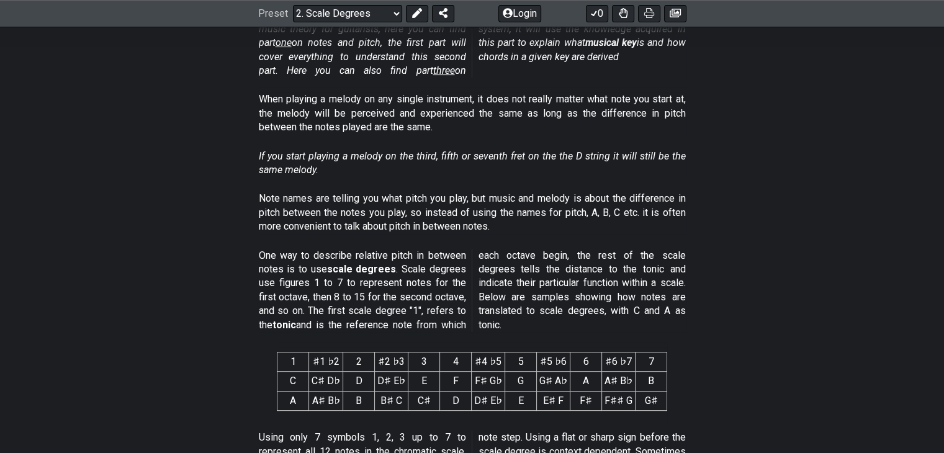
scroll to position [310, 0]
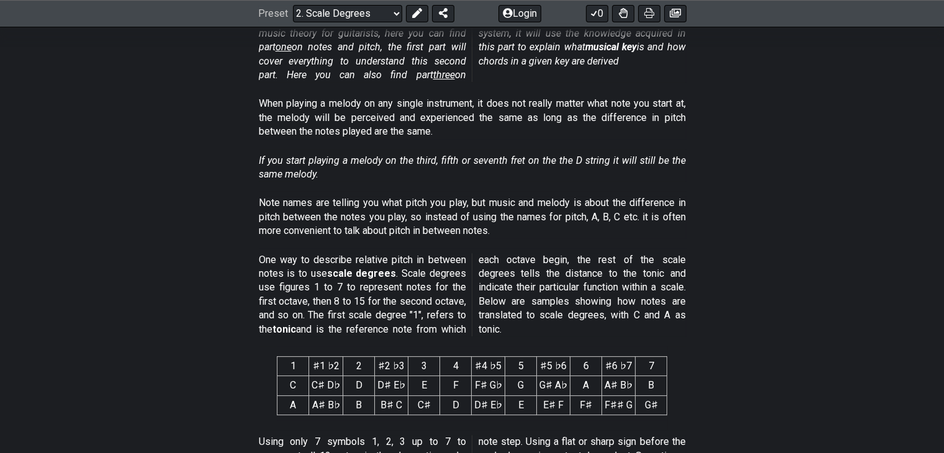
click at [489, 234] on p "Note names are telling you what pitch you play, but music and melody is about t…" at bounding box center [472, 217] width 427 height 42
drag, startPoint x: 340, startPoint y: 276, endPoint x: 368, endPoint y: 279, distance: 28.2
click at [368, 279] on strong "scale degrees" at bounding box center [362, 274] width 70 height 12
click at [367, 279] on strong "scale degrees" at bounding box center [362, 274] width 70 height 12
click at [445, 330] on p "One way to describe relative pitch in between notes is to use scale degrees . S…" at bounding box center [472, 294] width 427 height 83
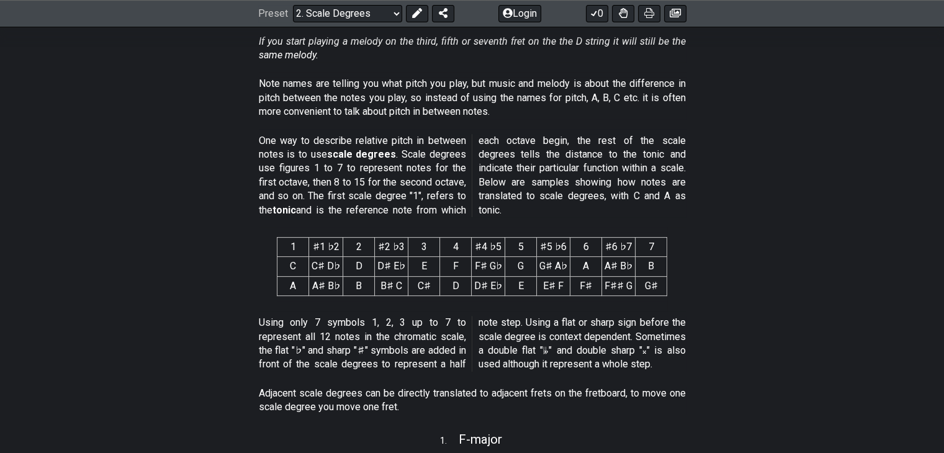
scroll to position [435, 0]
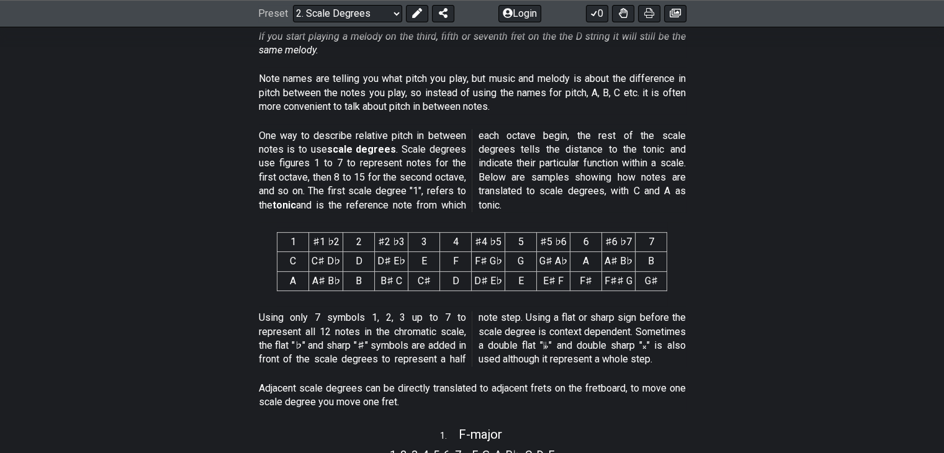
drag, startPoint x: 326, startPoint y: 387, endPoint x: 374, endPoint y: 392, distance: 48.6
click at [374, 392] on p "Adjacent scale degrees can be directly translated to adjacent frets on the fret…" at bounding box center [472, 396] width 427 height 28
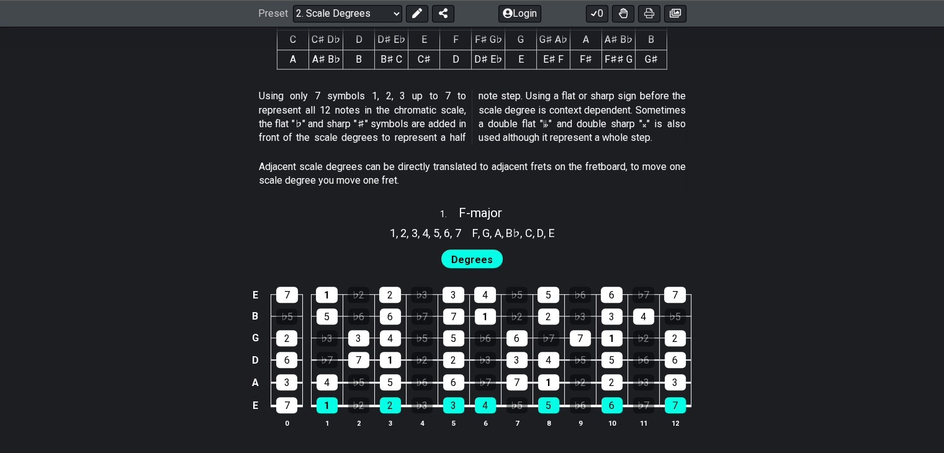
scroll to position [683, 0]
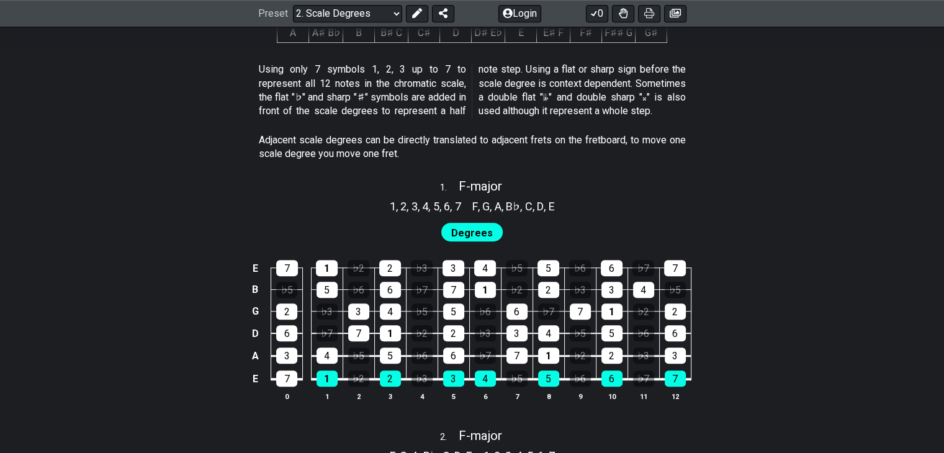
click at [774, 267] on div "E 7 1 ♭2 2 ♭3 3 4 ♭5 5 ♭6 6 ♭7 7 B ♭5 5 ♭6 6 ♭7 7 1 ♭2 2 ♭3 3 4 ♭5 G 2 ♭3 3 4 ♭…" at bounding box center [472, 331] width 944 height 174
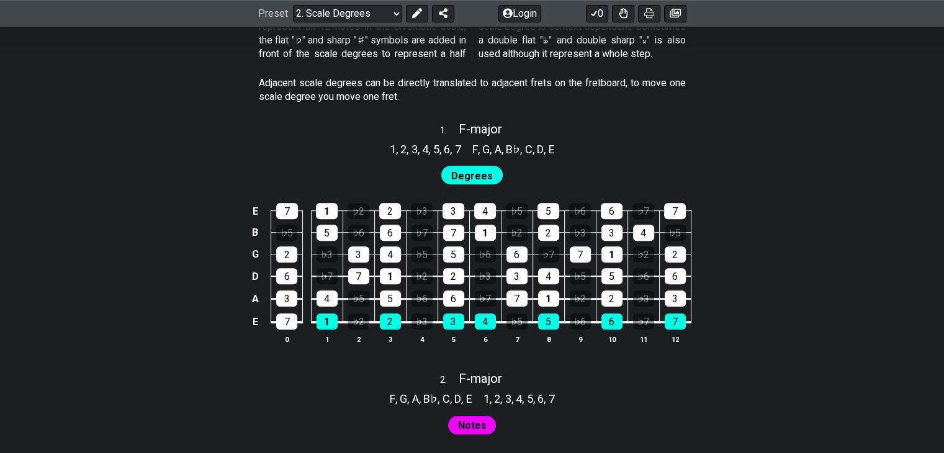
scroll to position [745, 0]
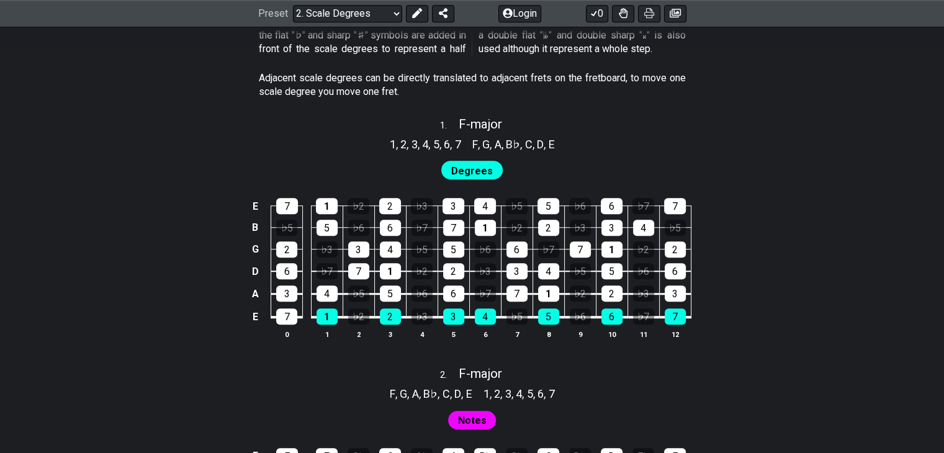
click at [489, 167] on span "Degrees" at bounding box center [472, 171] width 42 height 18
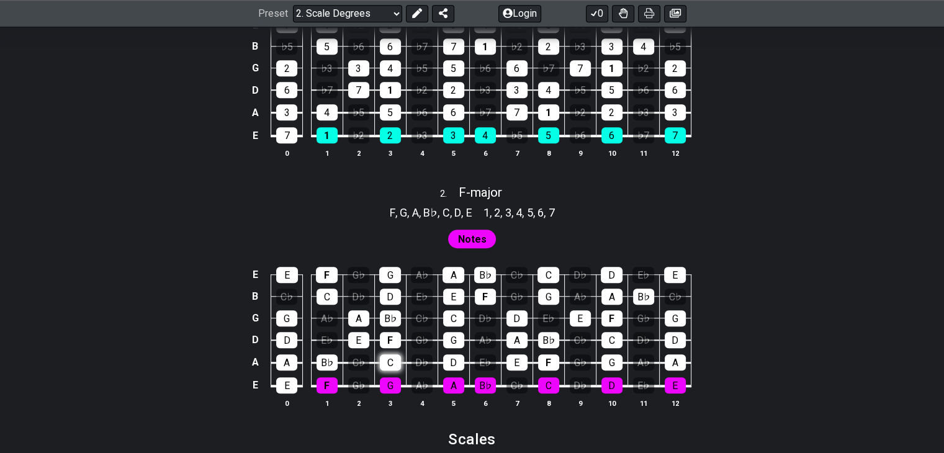
scroll to position [931, 0]
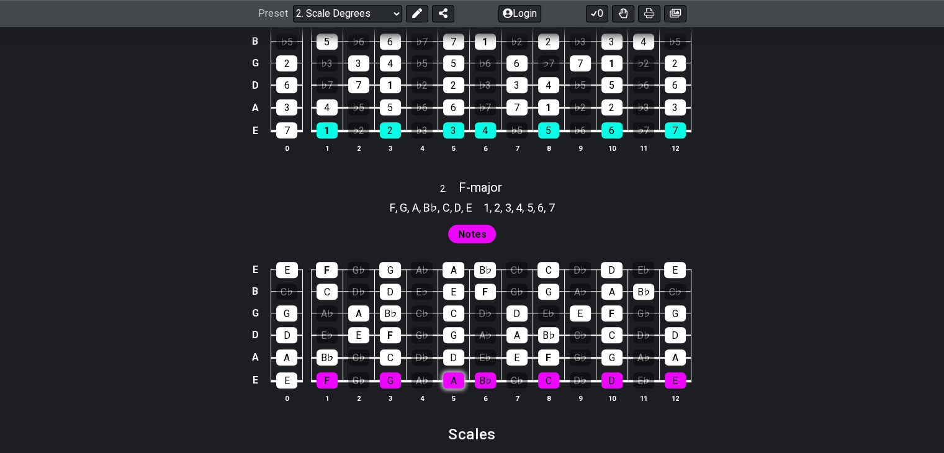
click at [450, 378] on div "A" at bounding box center [453, 381] width 21 height 16
click at [451, 383] on div "A" at bounding box center [453, 381] width 21 height 16
click at [335, 381] on div "F" at bounding box center [327, 381] width 21 height 16
click at [333, 382] on div "F" at bounding box center [327, 381] width 21 height 16
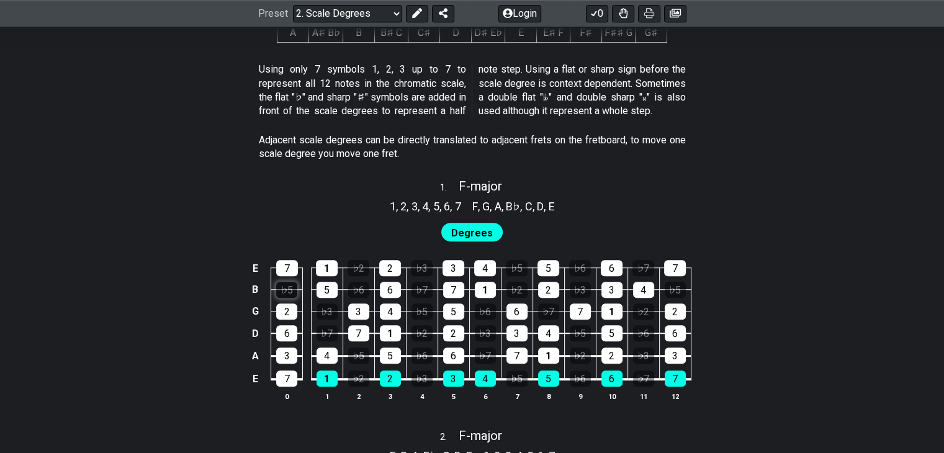
scroll to position [683, 0]
click at [474, 204] on span "F" at bounding box center [476, 206] width 6 height 17
click at [663, 222] on div "Degrees" at bounding box center [472, 230] width 944 height 30
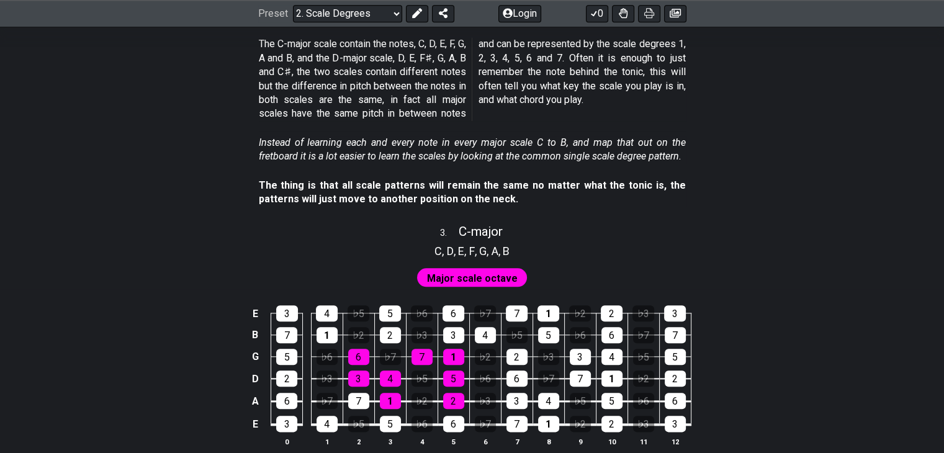
scroll to position [1366, 0]
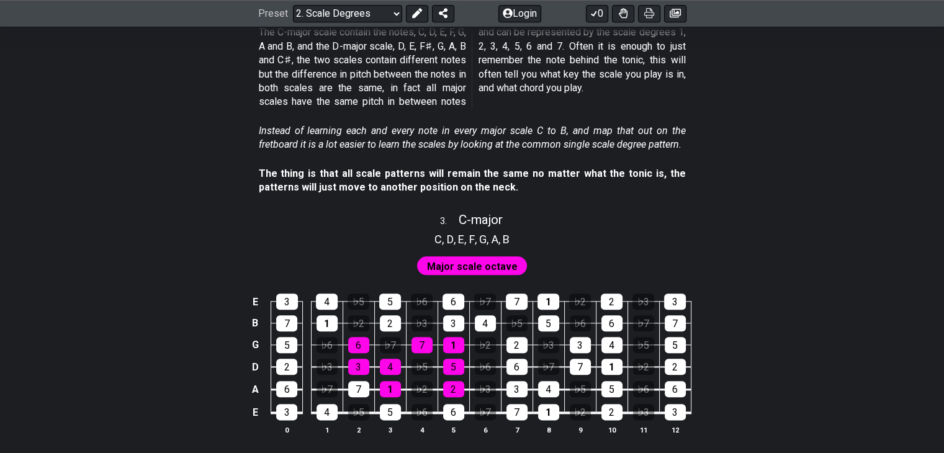
click at [709, 248] on div "Major scale octave" at bounding box center [472, 263] width 944 height 30
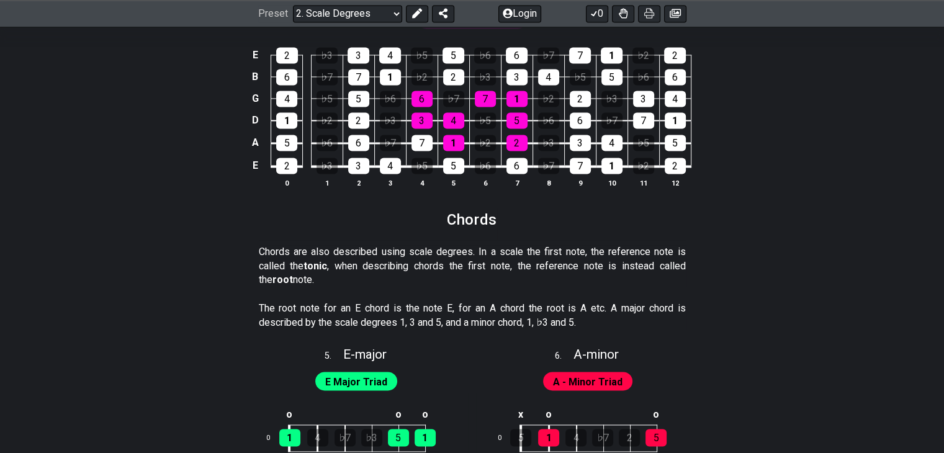
scroll to position [2111, 0]
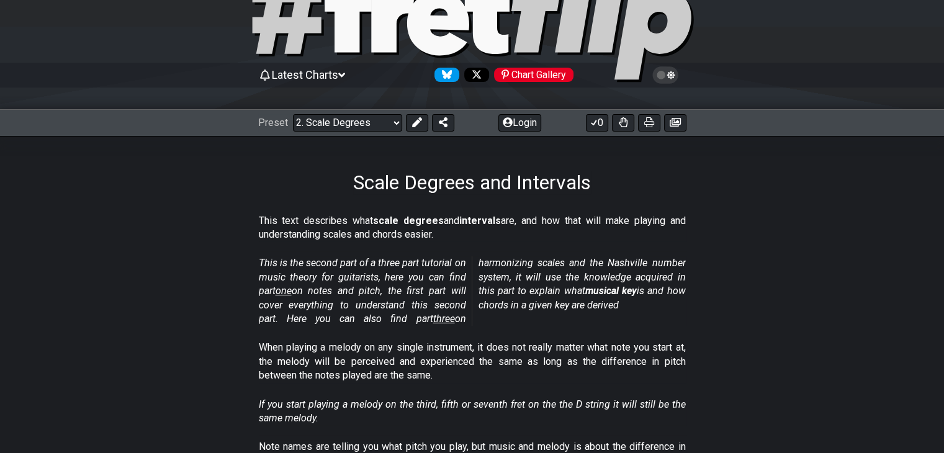
scroll to position [0, 0]
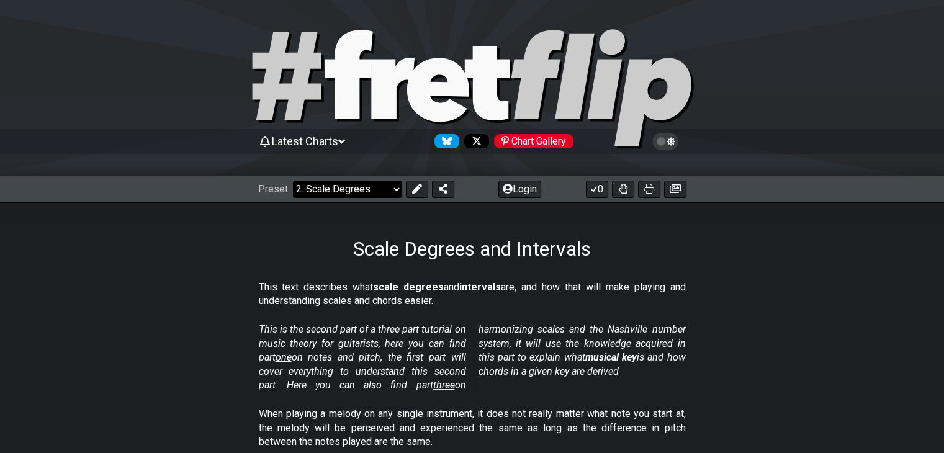
click at [373, 181] on select "Welcome to #fretflip! Initial Preset Custom Preset Minor Pentatonic Major Penta…" at bounding box center [347, 189] width 109 height 17
click at [728, 289] on section "This text describes what scale degrees and intervals are, and how that will mak…" at bounding box center [472, 297] width 944 height 43
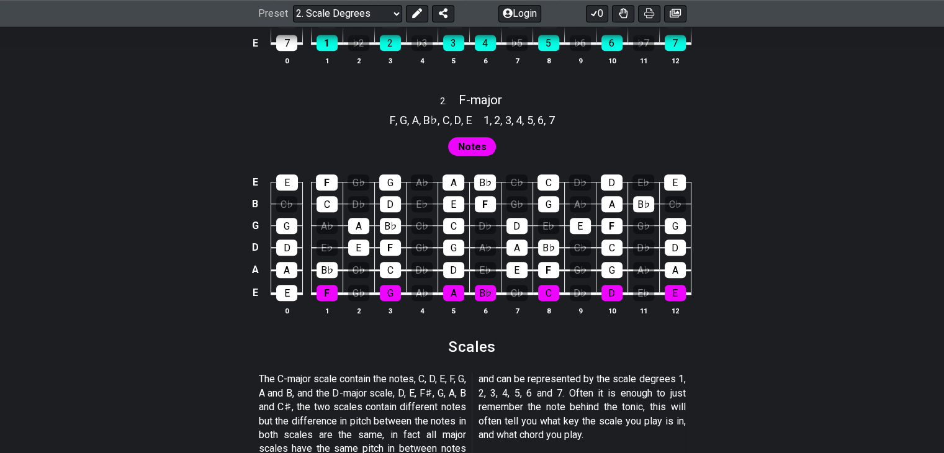
scroll to position [1056, 0]
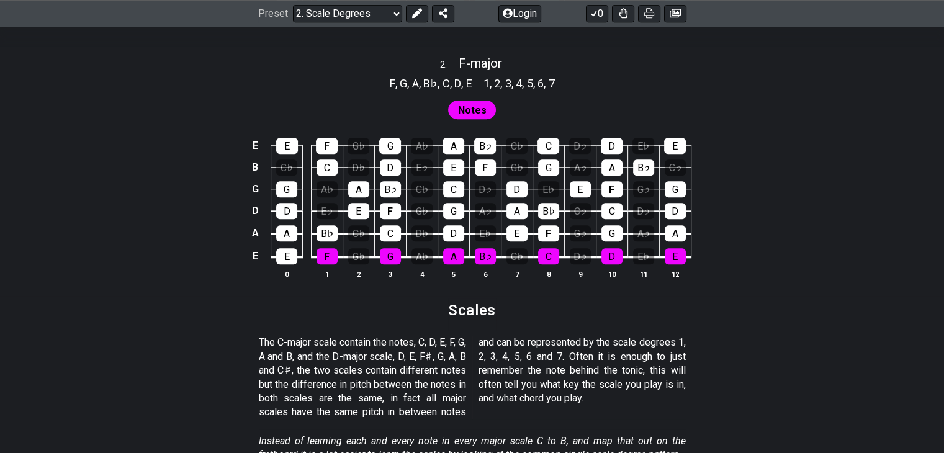
click at [715, 289] on div "E E F G♭ G A♭ A B♭ C♭ C D♭ D E♭ E B C♭ C D♭ D E♭ E F G♭ G A♭ A B♭ C♭ G G A♭ A B…" at bounding box center [472, 209] width 944 height 174
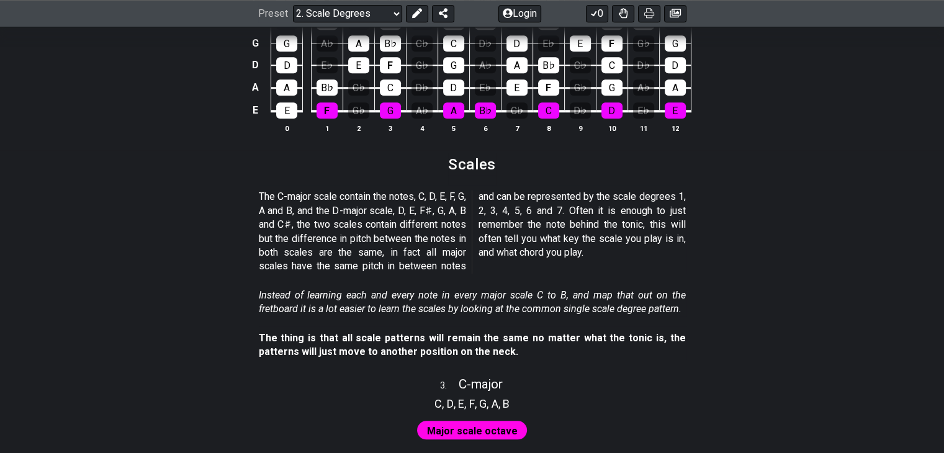
scroll to position [1242, 0]
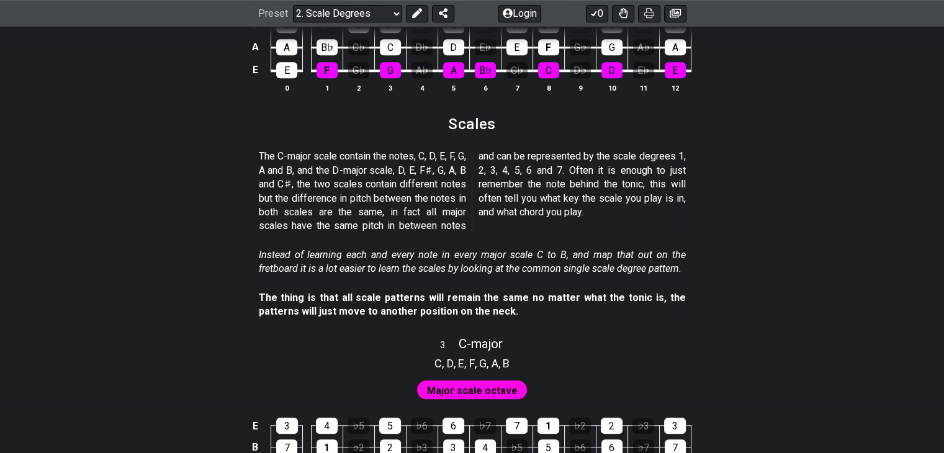
click at [211, 194] on section "The C-major scale contain the notes, C, D, E, F, G, A and B, and the D-major sc…" at bounding box center [472, 194] width 944 height 98
